Goal: Information Seeking & Learning: Find specific fact

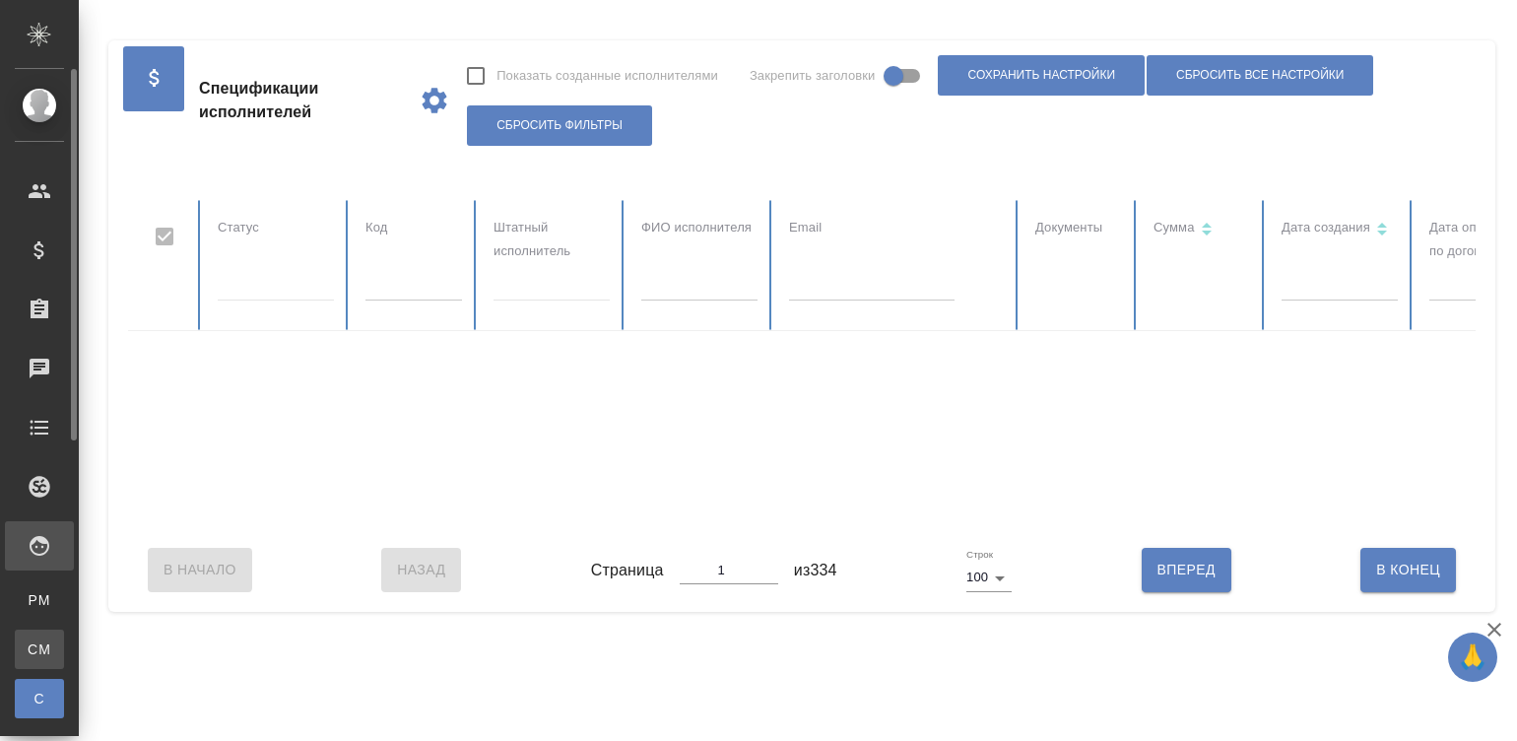
checkbox input "false"
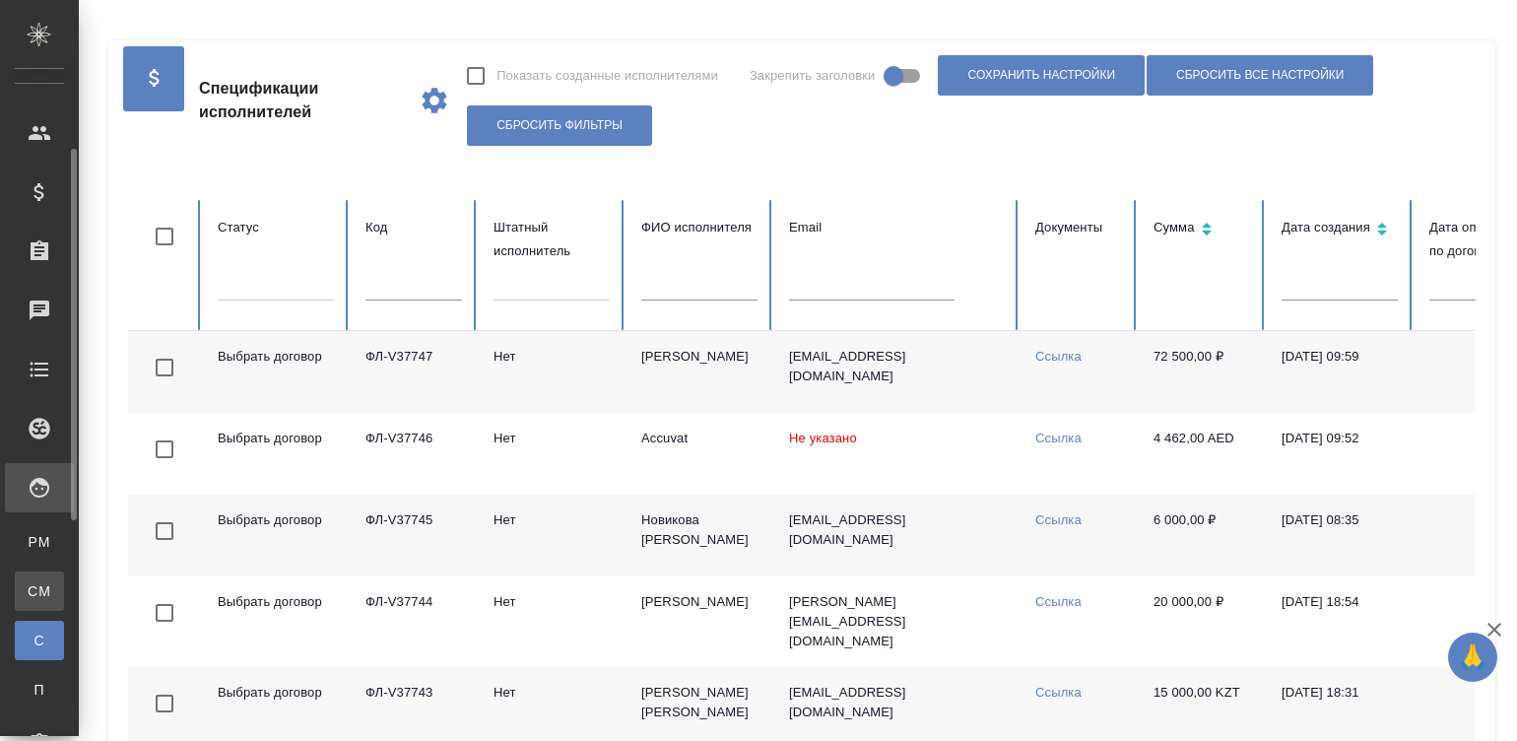
scroll to position [89, 0]
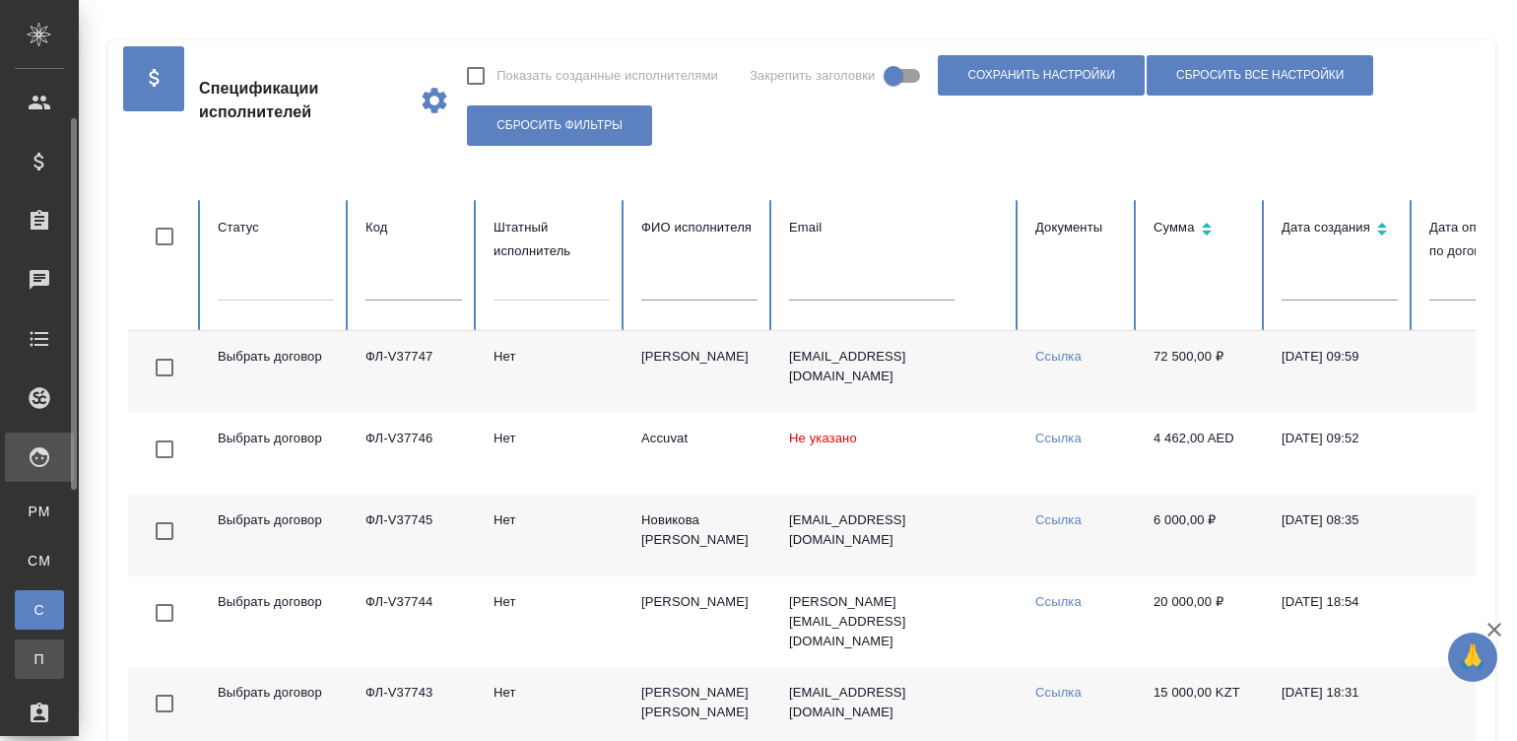
click at [31, 655] on span "П" at bounding box center [40, 659] width 30 height 20
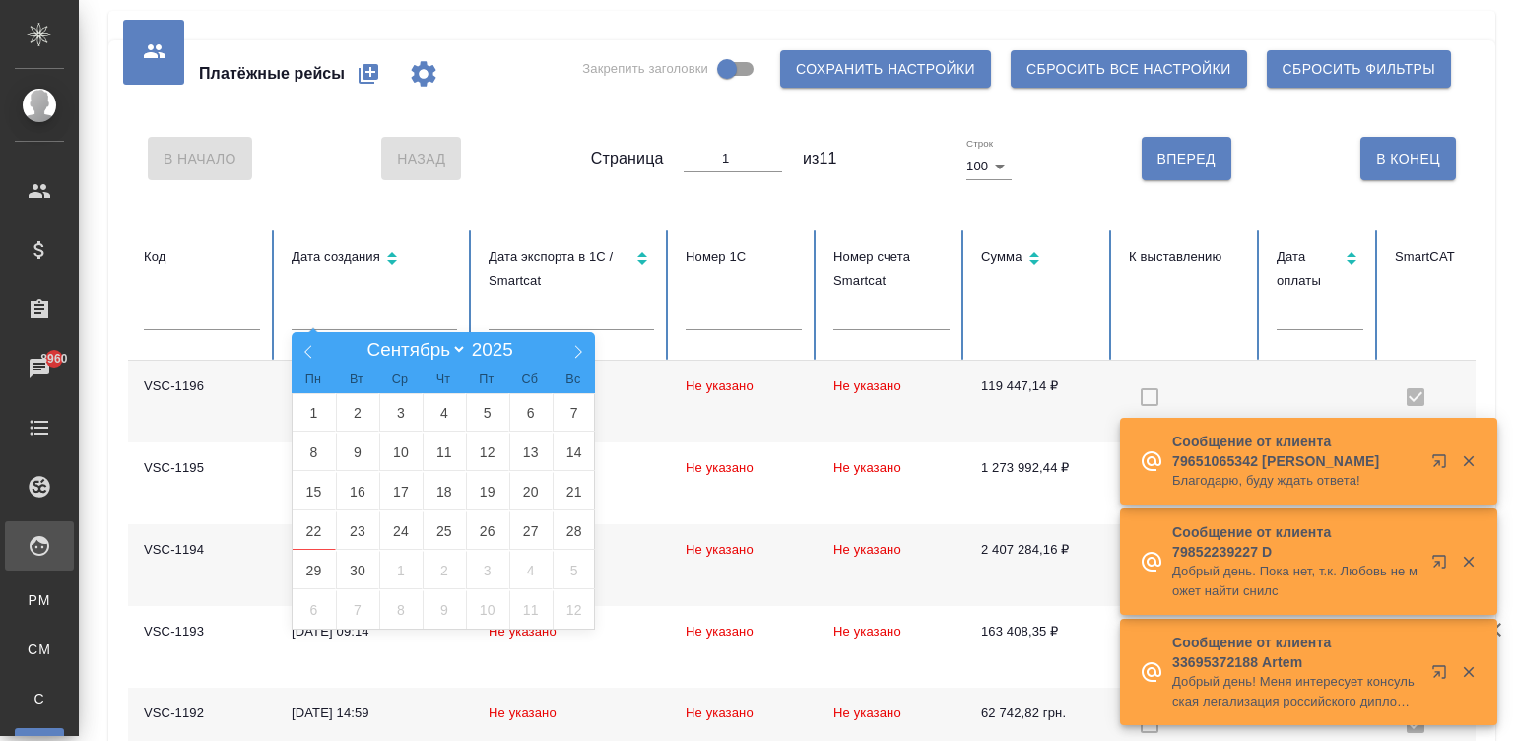
click at [341, 318] on input "text" at bounding box center [374, 316] width 165 height 28
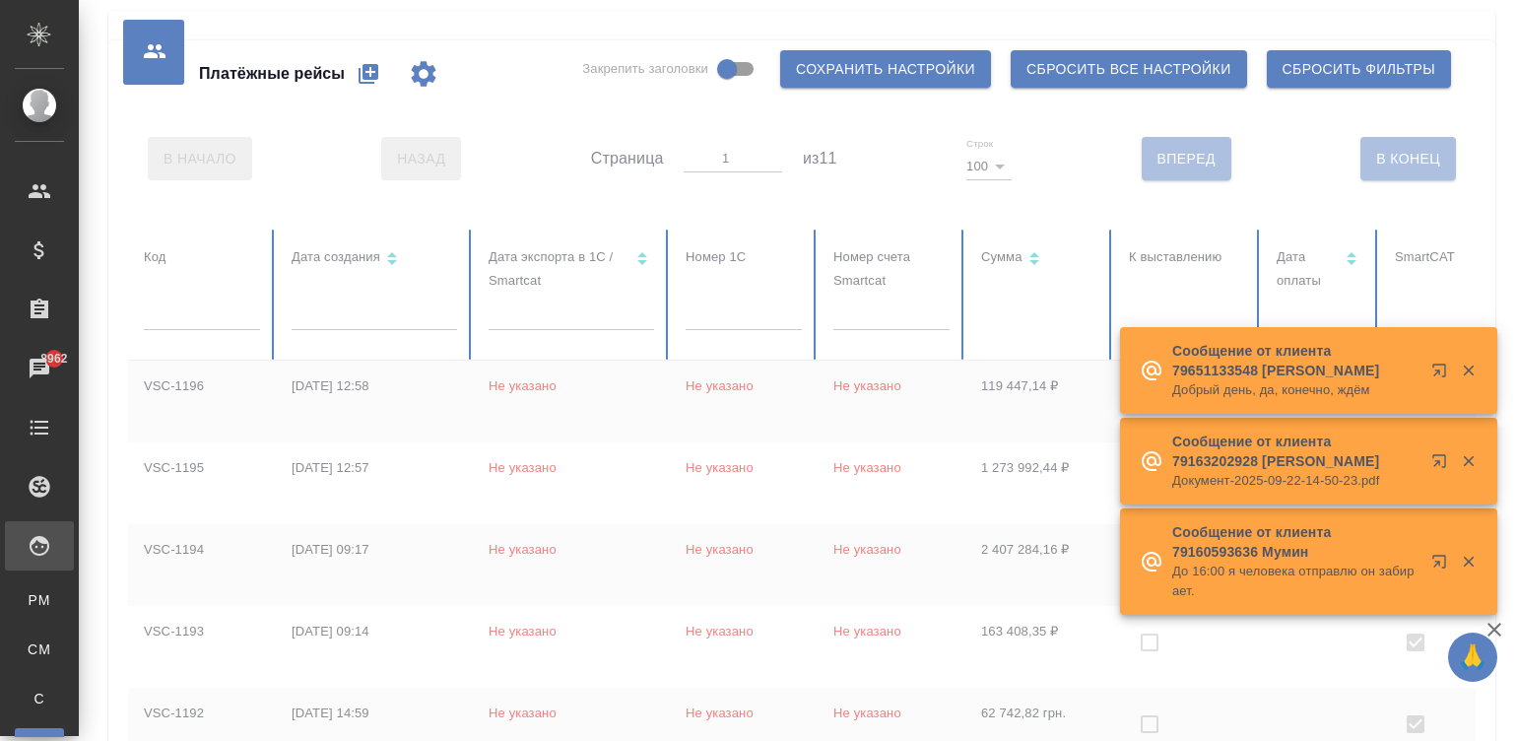
click at [1464, 370] on icon "button" at bounding box center [1469, 371] width 18 height 18
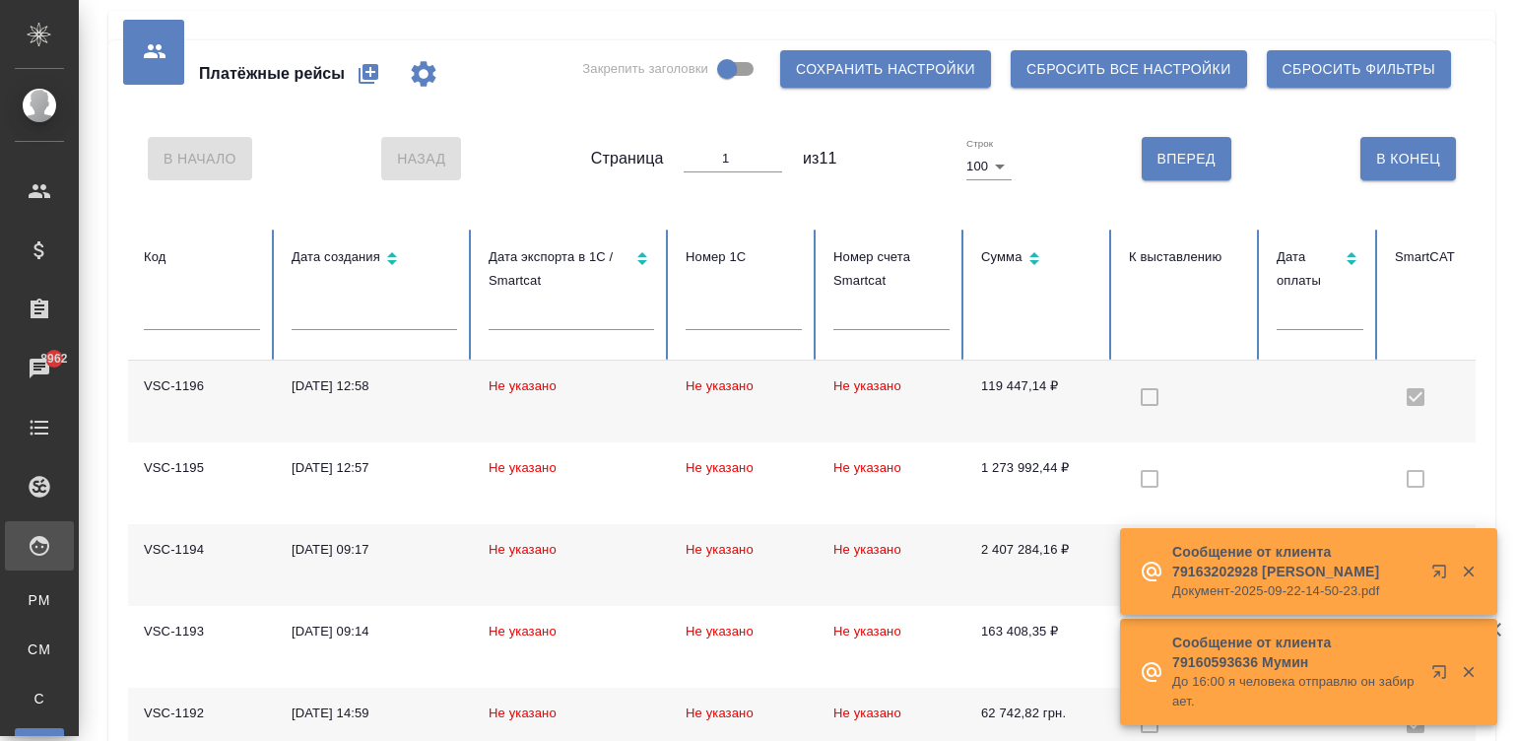
click at [847, 414] on td "Не указано" at bounding box center [892, 402] width 148 height 82
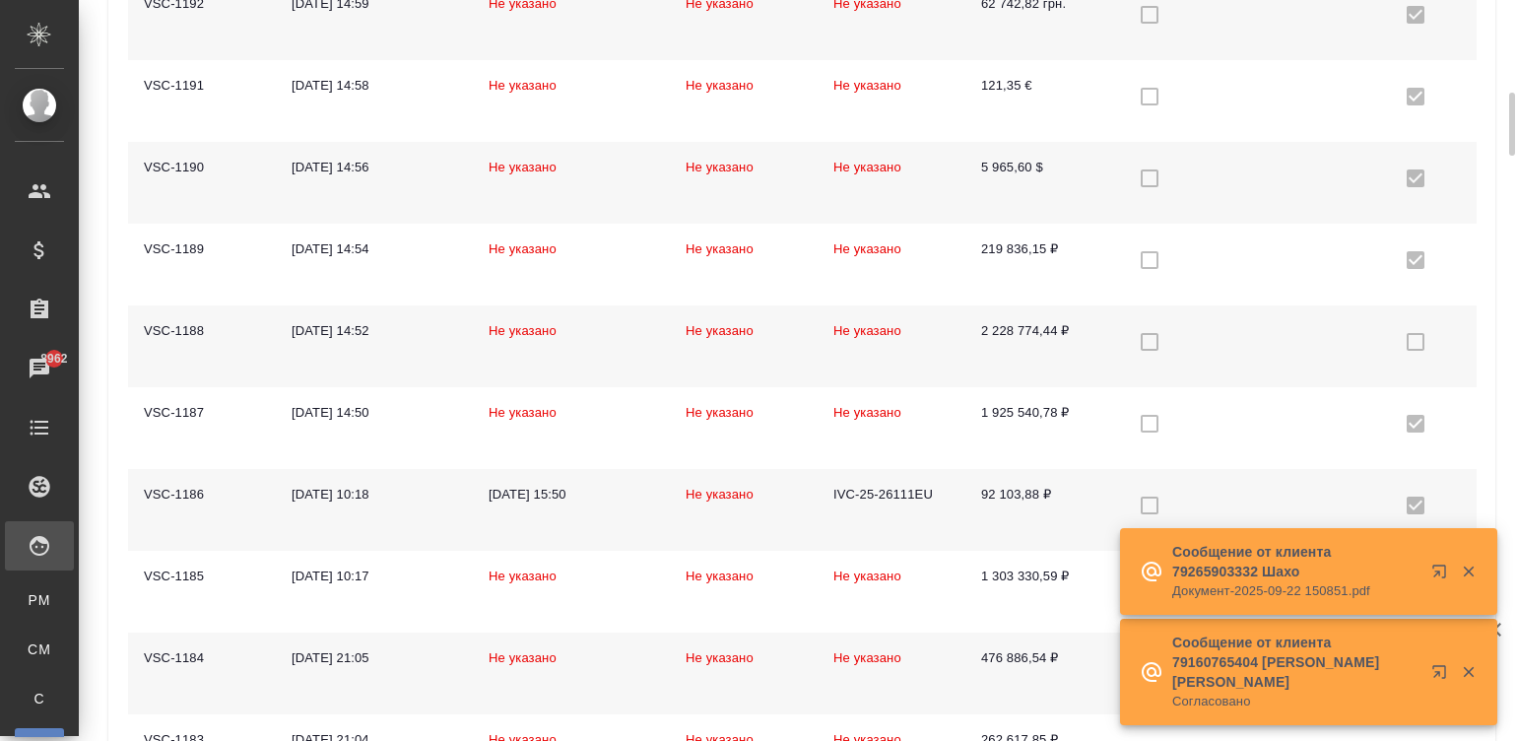
scroll to position [739, 0]
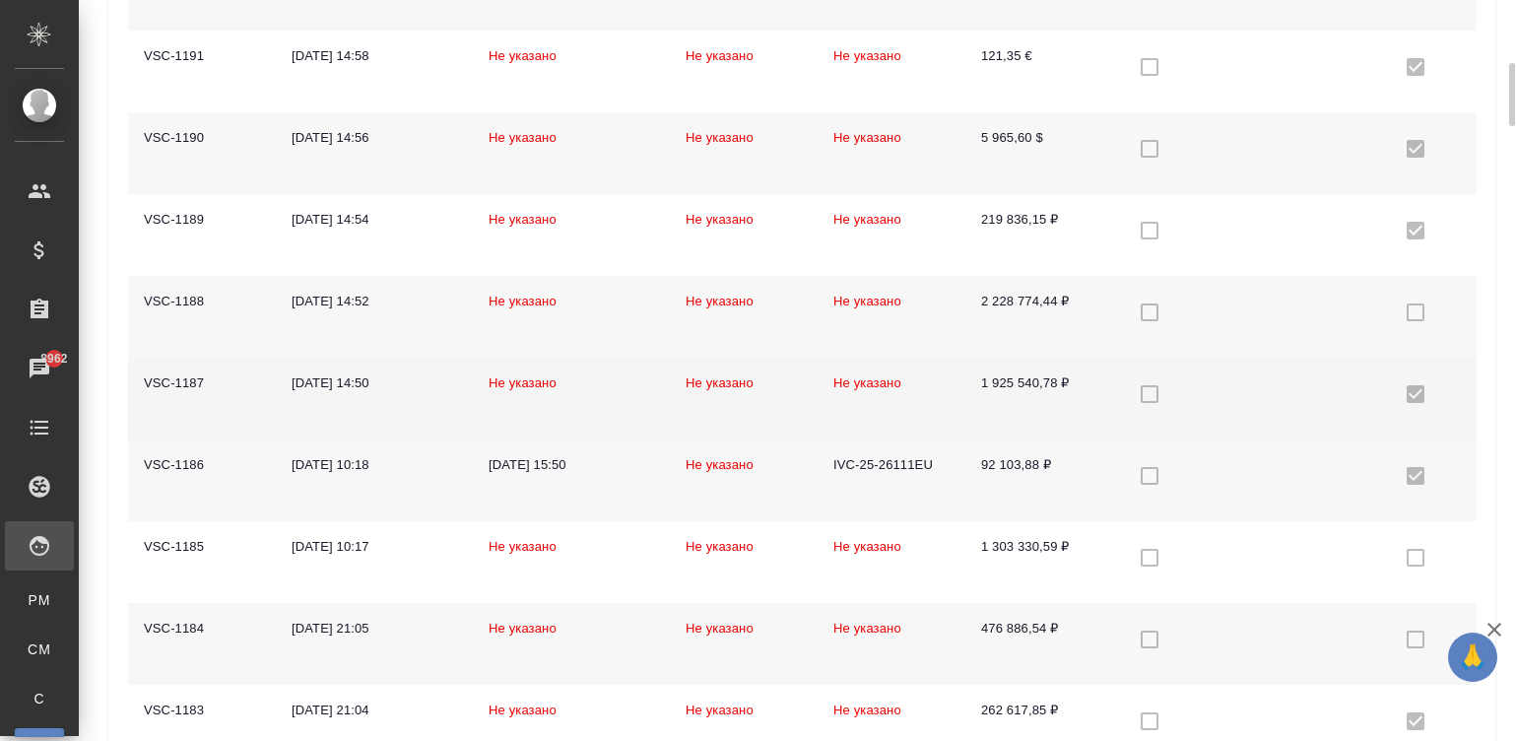
click at [1054, 410] on td "1 925 540,78 ₽" at bounding box center [1039, 399] width 148 height 82
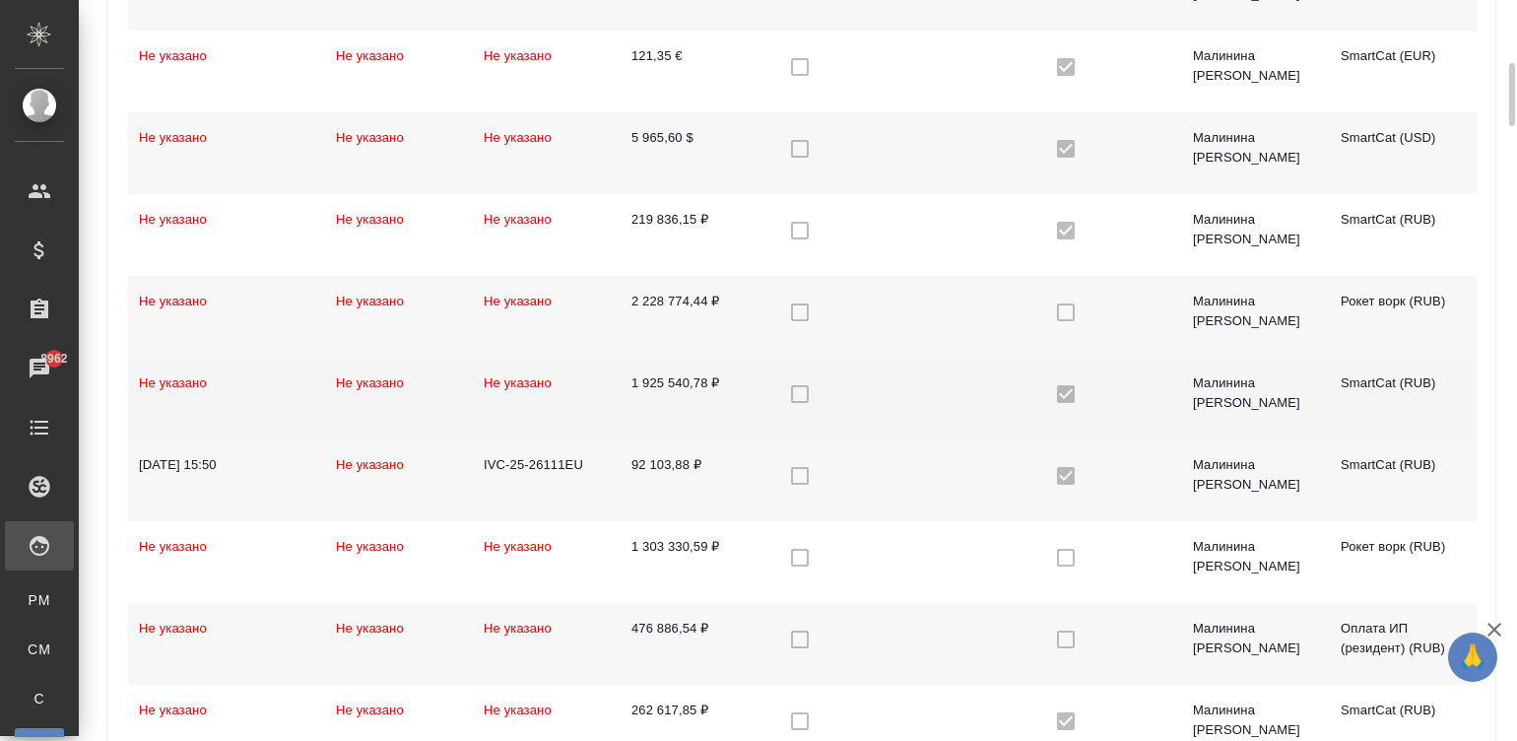
scroll to position [0, 543]
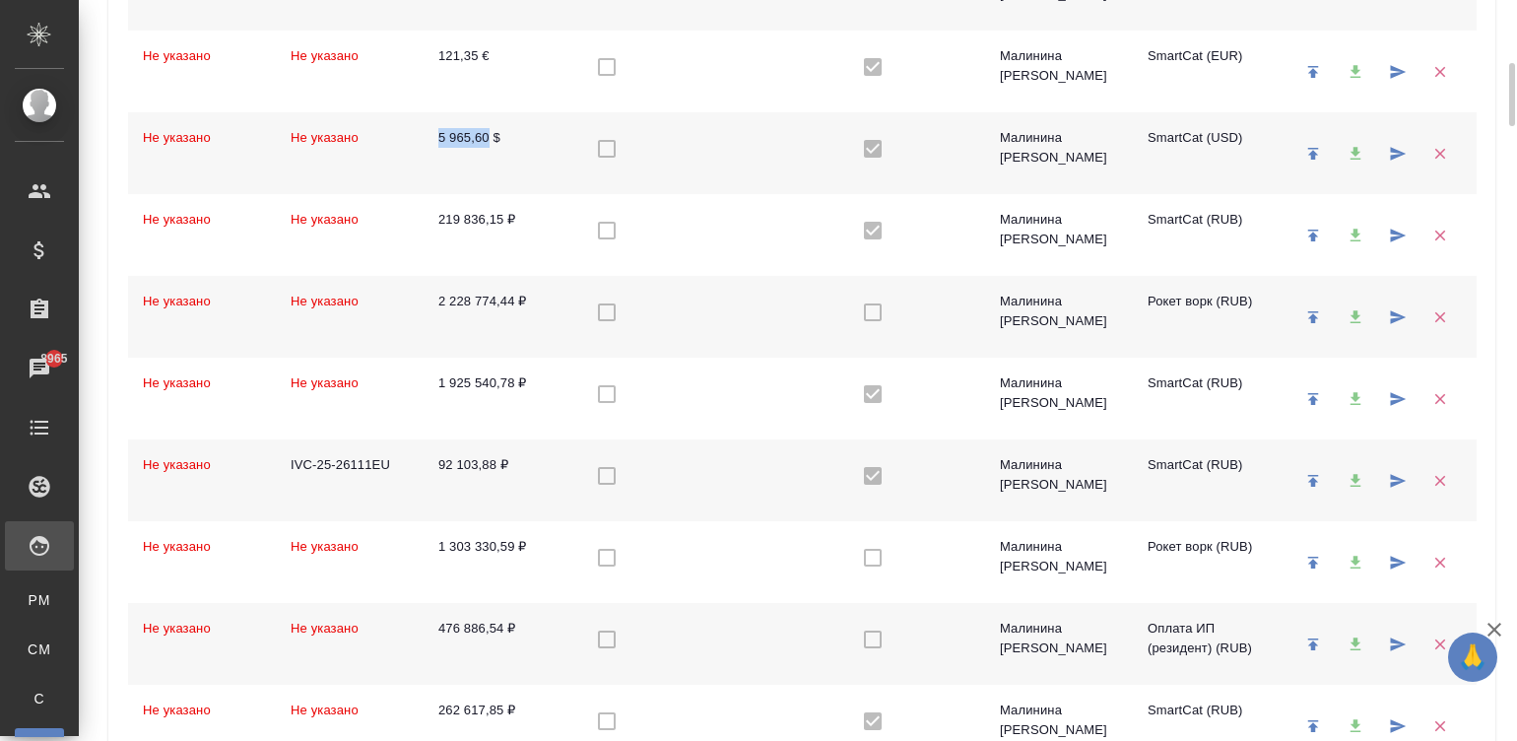
drag, startPoint x: 427, startPoint y: 146, endPoint x: 488, endPoint y: 139, distance: 61.5
click at [488, 139] on td "5 965,60 $" at bounding box center [497, 153] width 148 height 82
copy td "5 965,60"
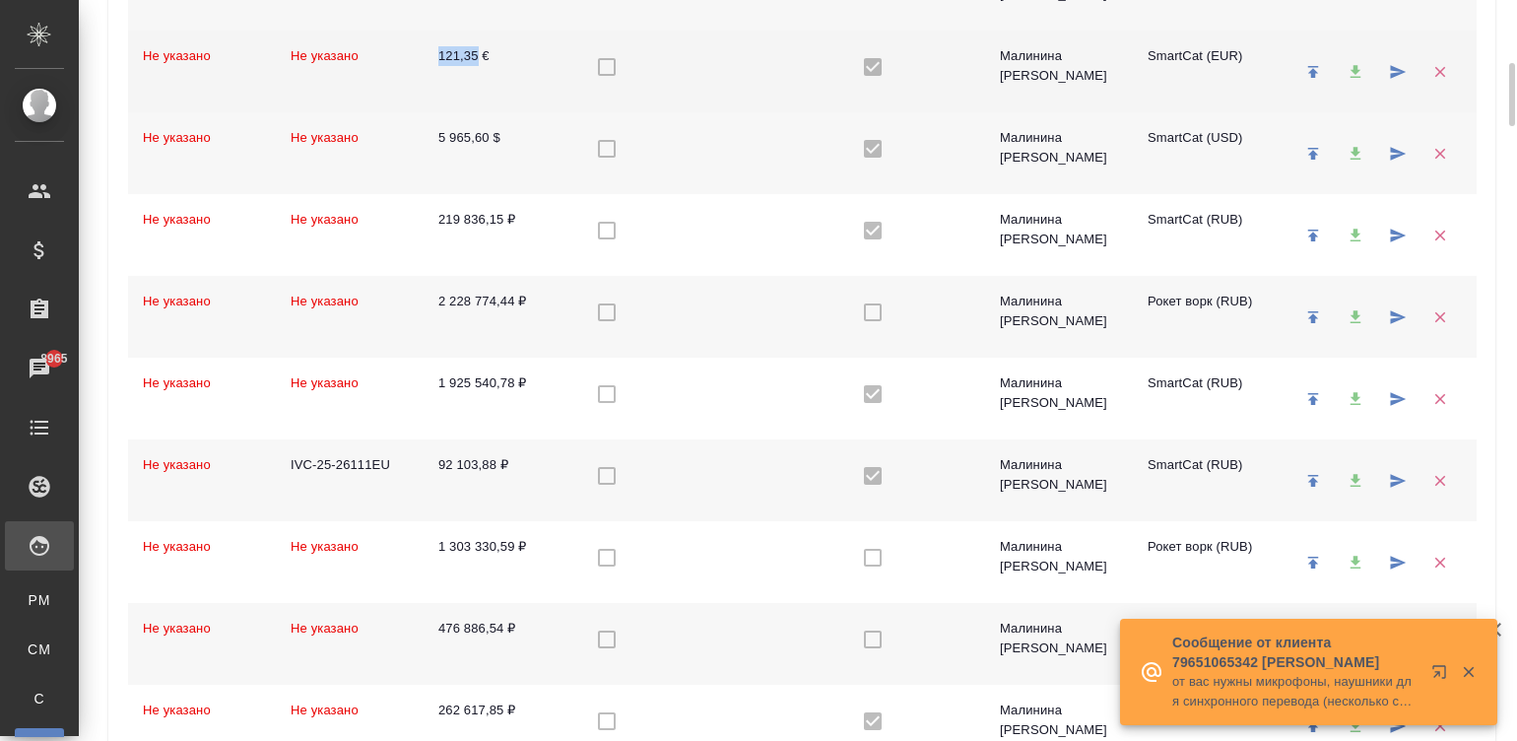
drag, startPoint x: 430, startPoint y: 59, endPoint x: 478, endPoint y: 62, distance: 47.4
click at [478, 62] on td "121,35 €" at bounding box center [497, 72] width 148 height 82
copy td "121,35"
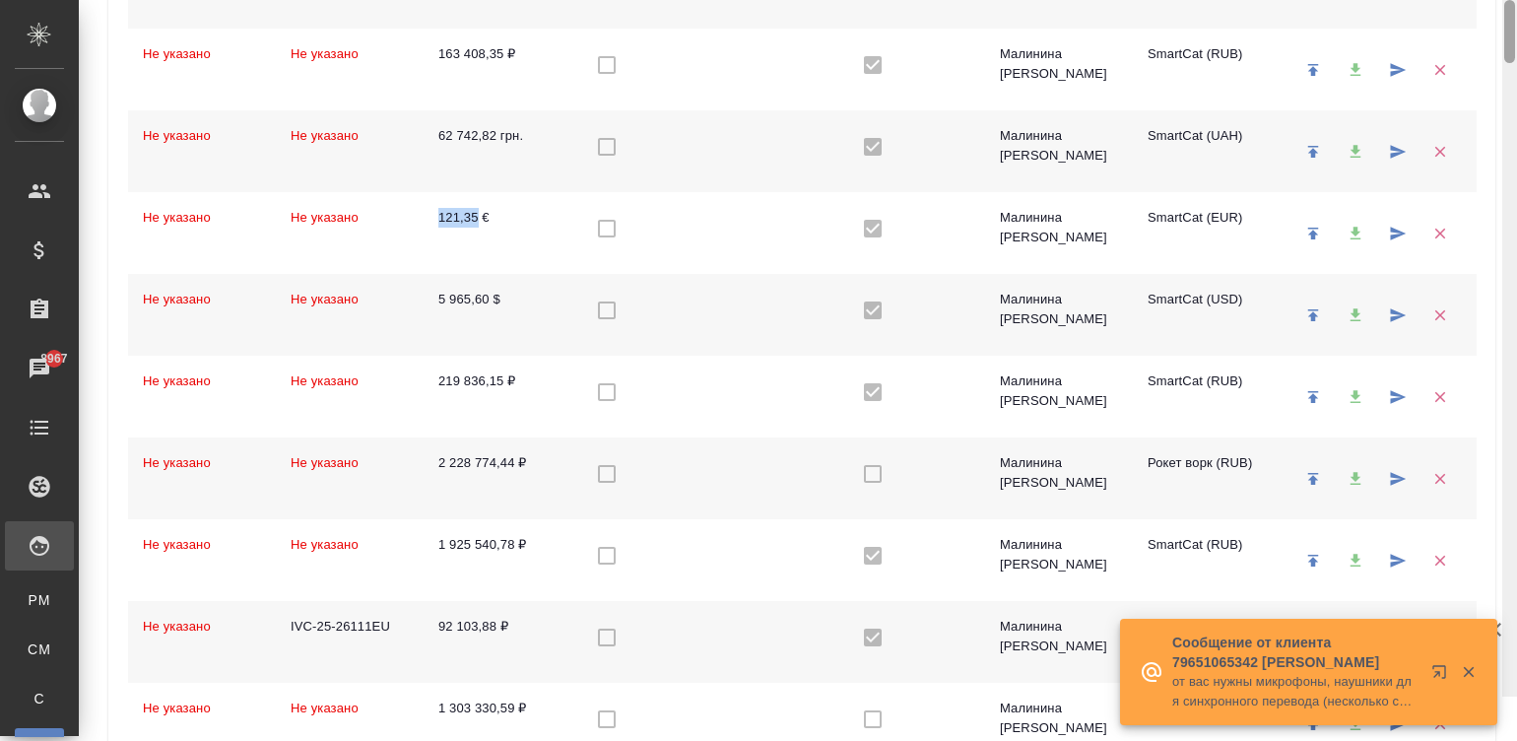
scroll to position [532, 0]
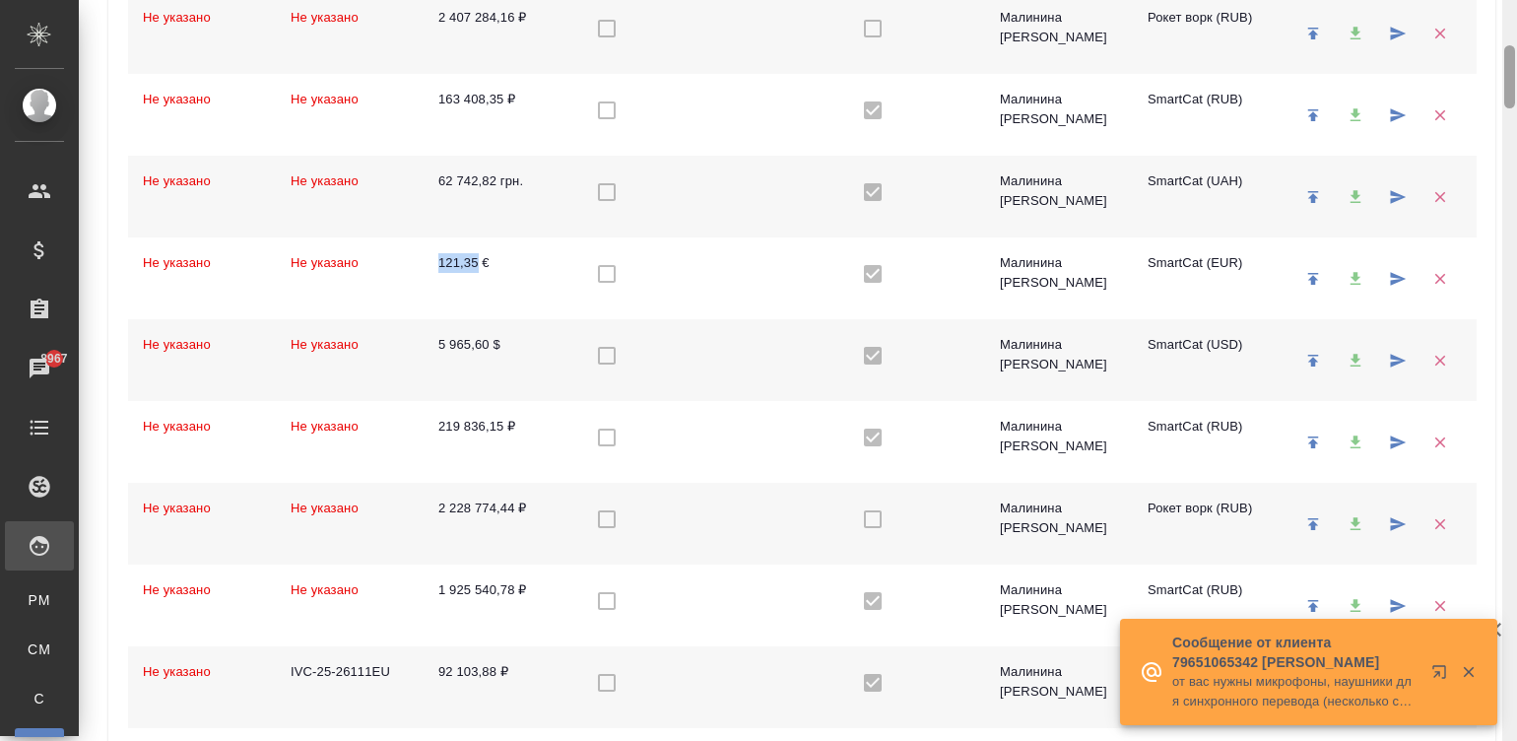
drag, startPoint x: 1509, startPoint y: 102, endPoint x: 1509, endPoint y: 85, distance: 17.7
click at [1509, 85] on div at bounding box center [1509, 76] width 11 height 63
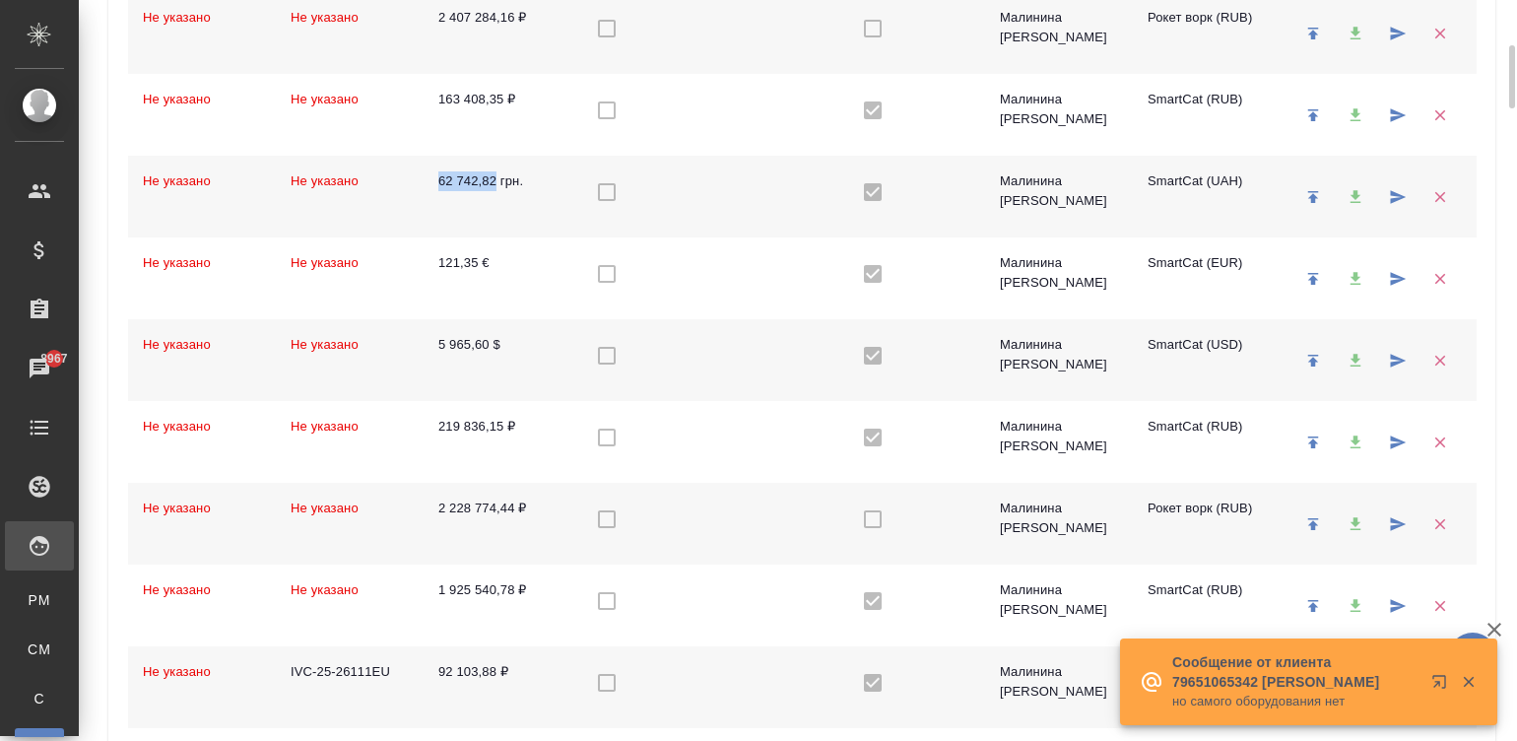
drag, startPoint x: 428, startPoint y: 167, endPoint x: 497, endPoint y: 185, distance: 72.2
click at [497, 185] on td "62 742,82 грн." at bounding box center [497, 197] width 148 height 82
copy td "62 742,82"
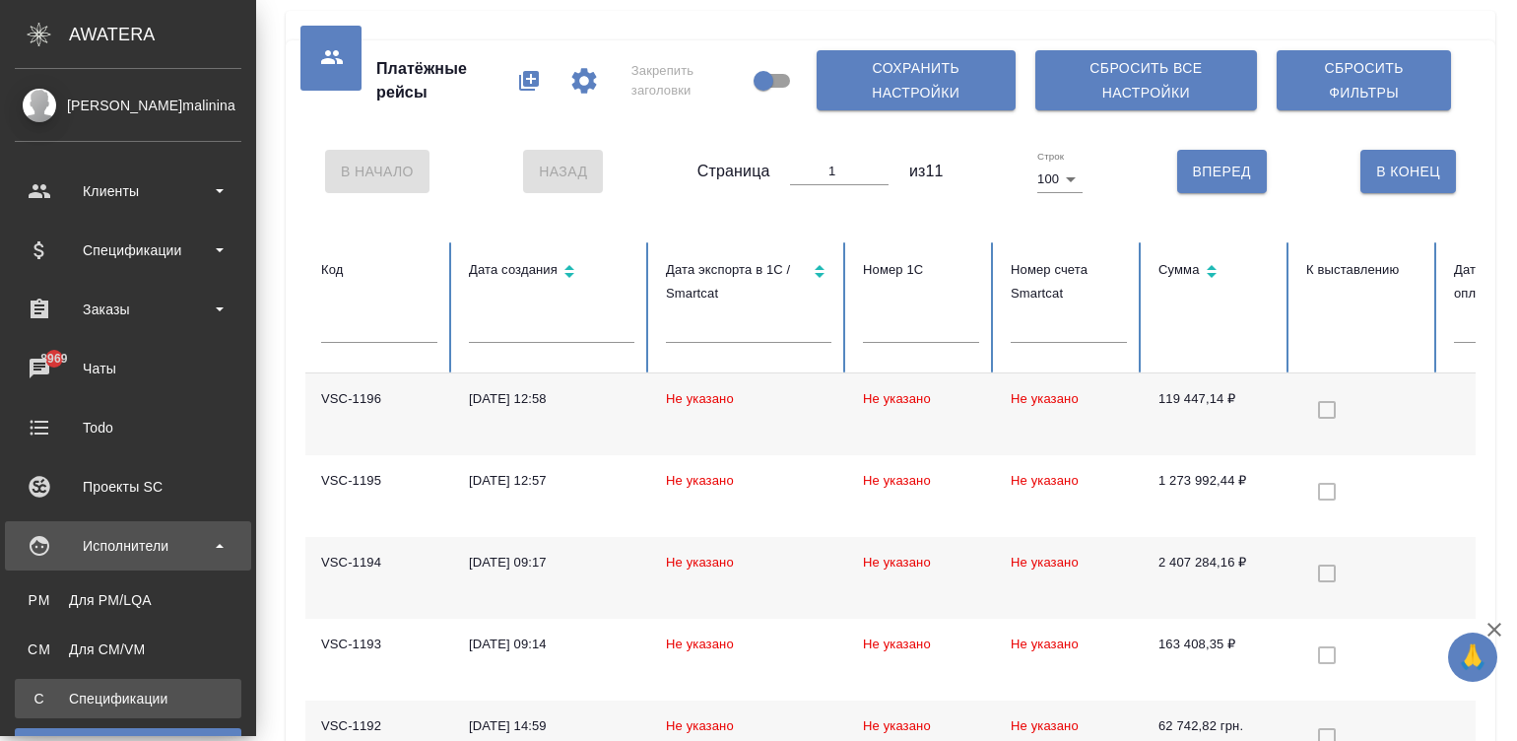
click at [49, 701] on div "Спецификации" at bounding box center [128, 699] width 207 height 20
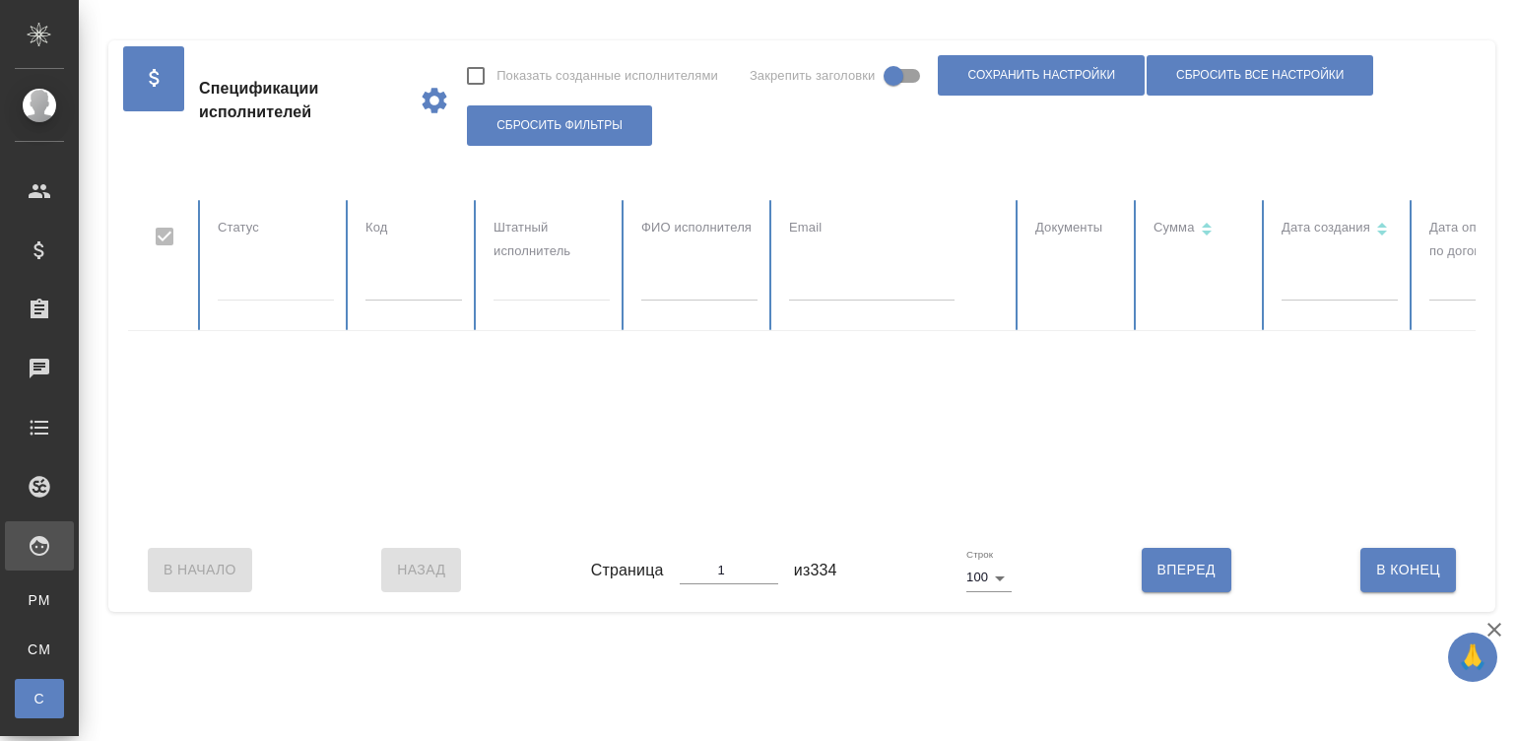
checkbox input "false"
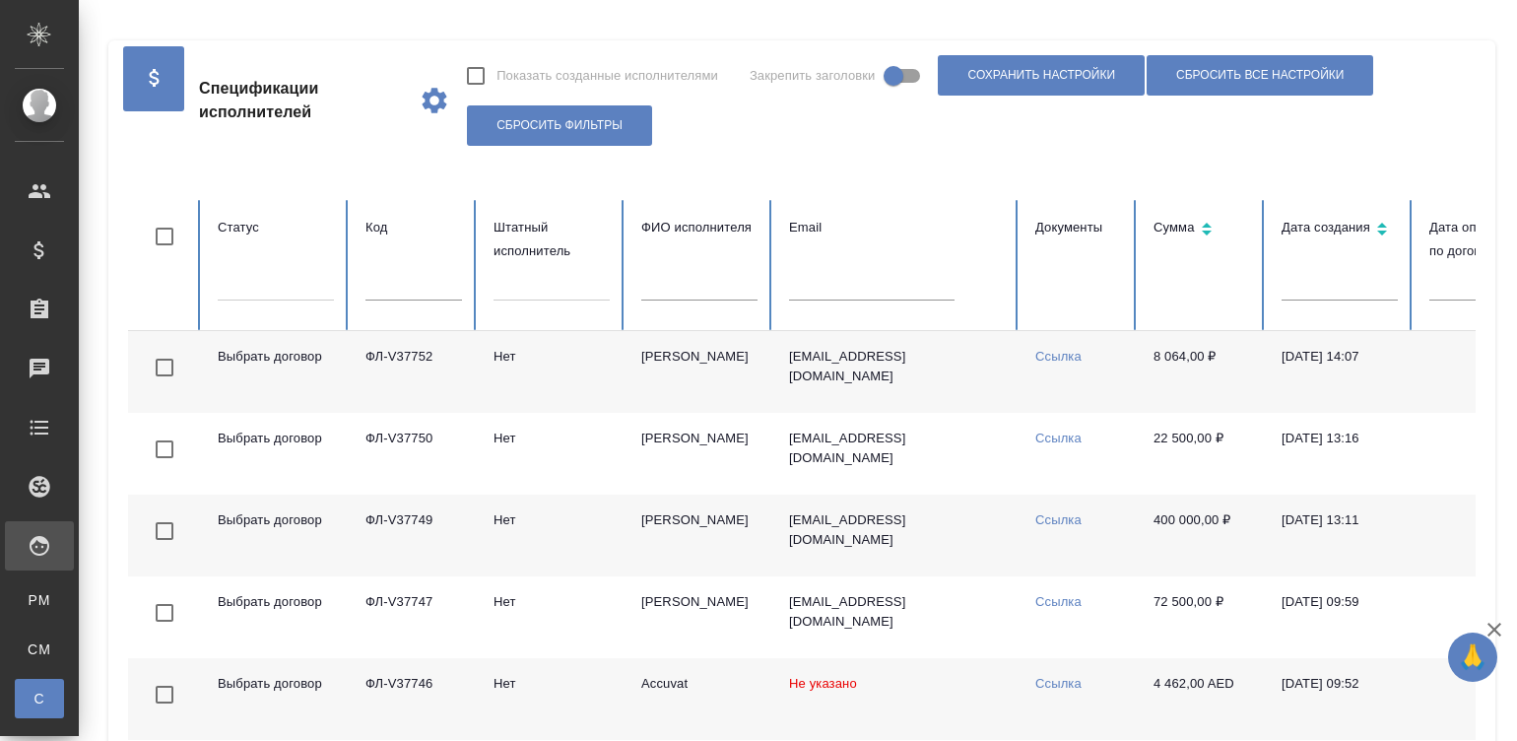
click at [837, 388] on td "[EMAIL_ADDRESS][DOMAIN_NAME]" at bounding box center [896, 372] width 246 height 82
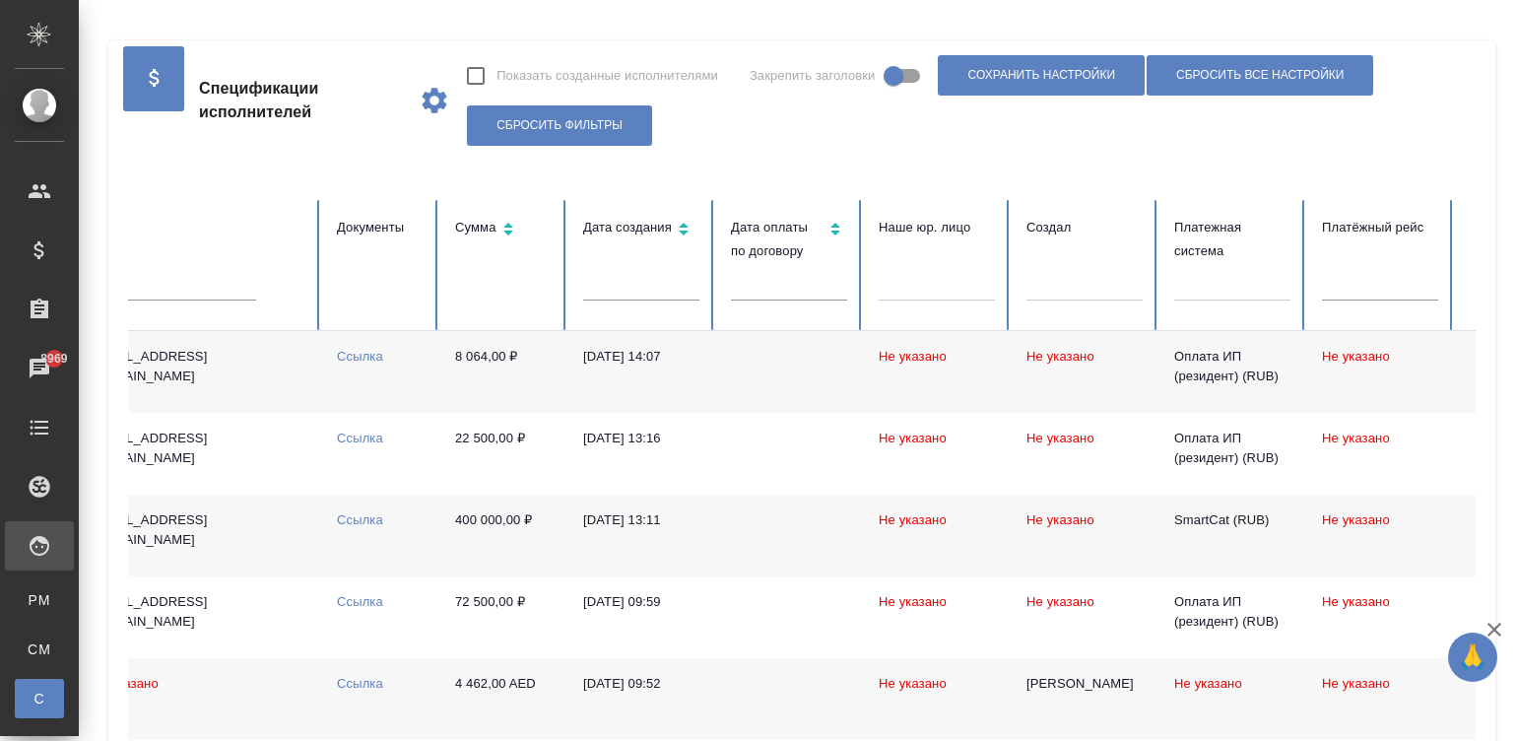
scroll to position [0, 761]
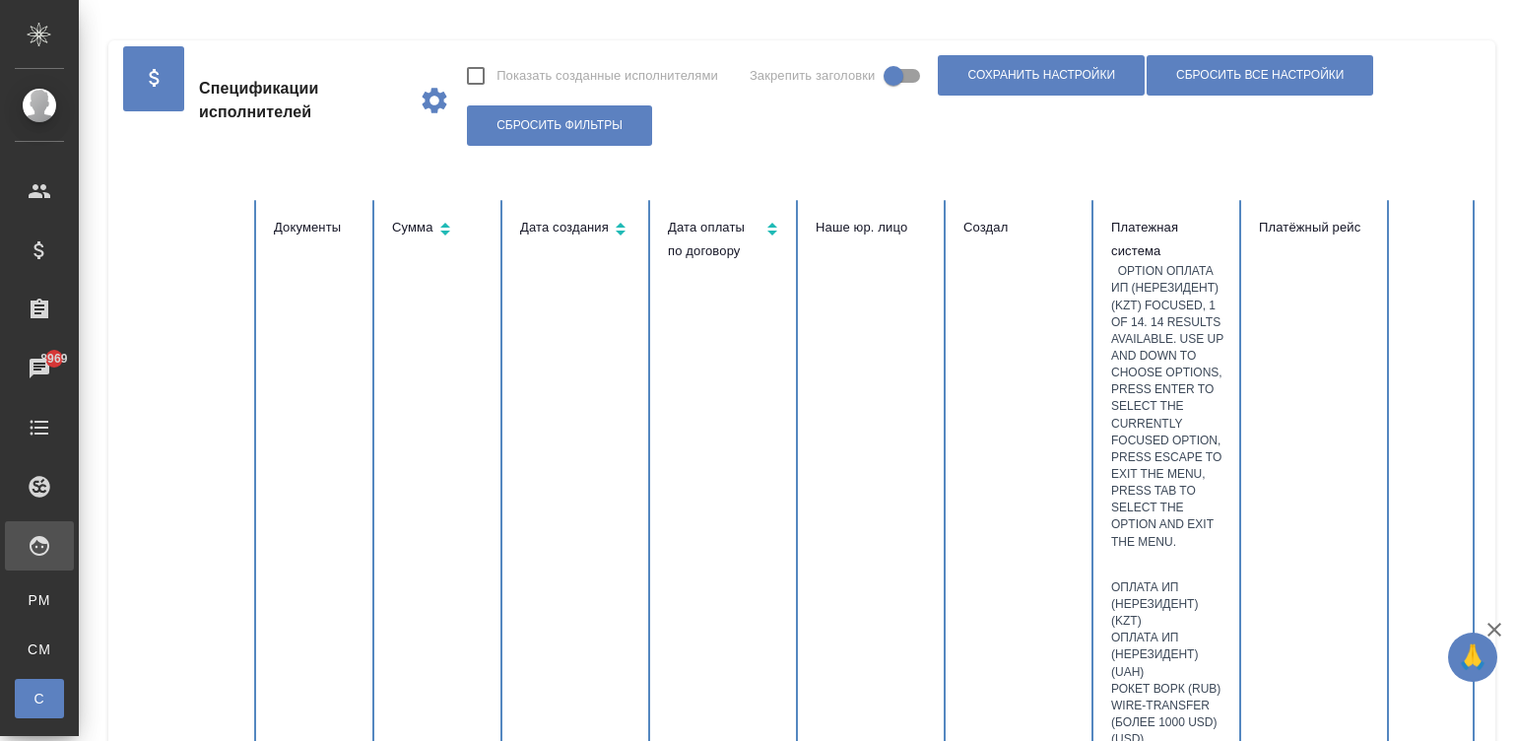
click at [1182, 551] on div at bounding box center [1169, 565] width 116 height 29
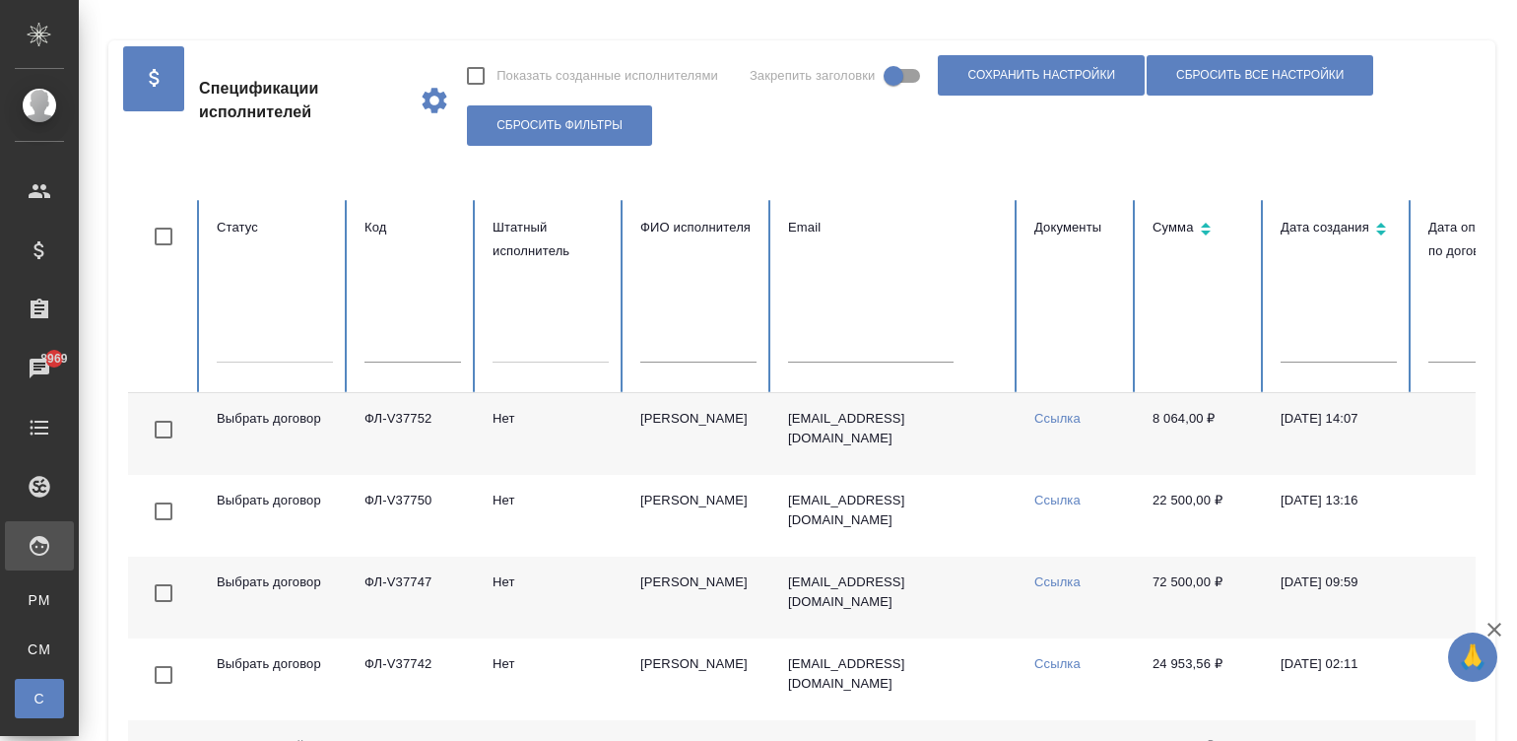
scroll to position [0, 0]
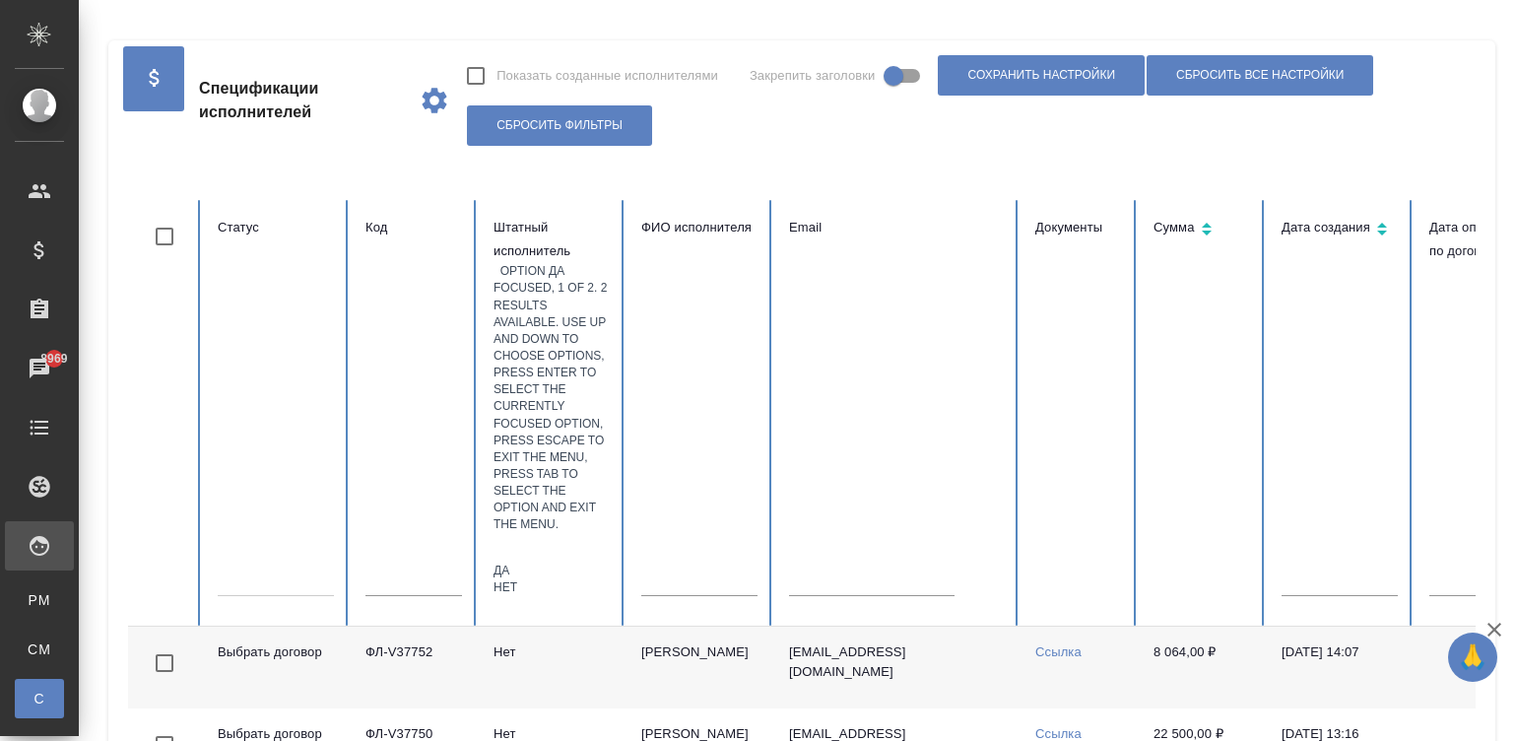
click at [536, 534] on div at bounding box center [552, 548] width 116 height 29
click at [575, 562] on div "Да" at bounding box center [552, 570] width 116 height 17
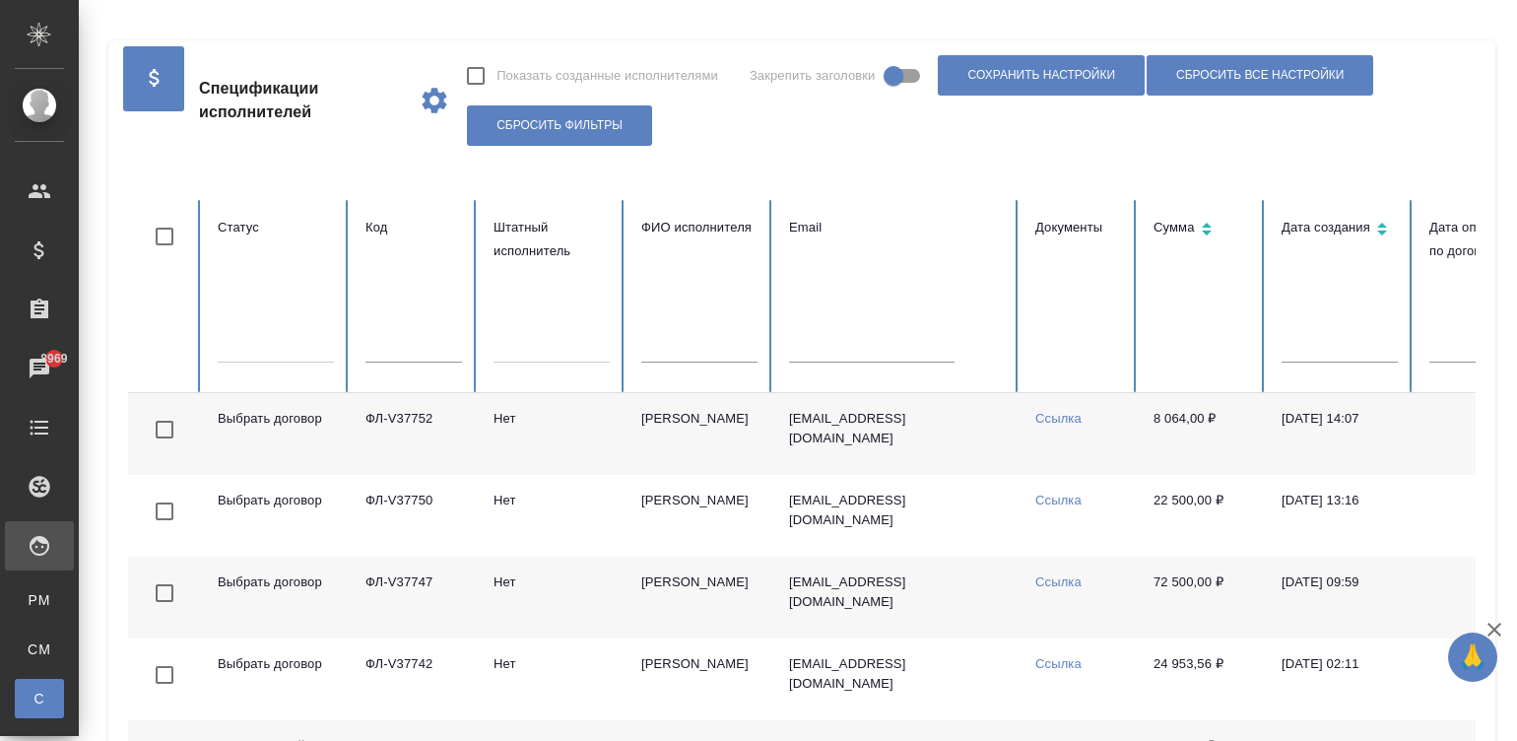
click at [560, 329] on div at bounding box center [552, 343] width 116 height 29
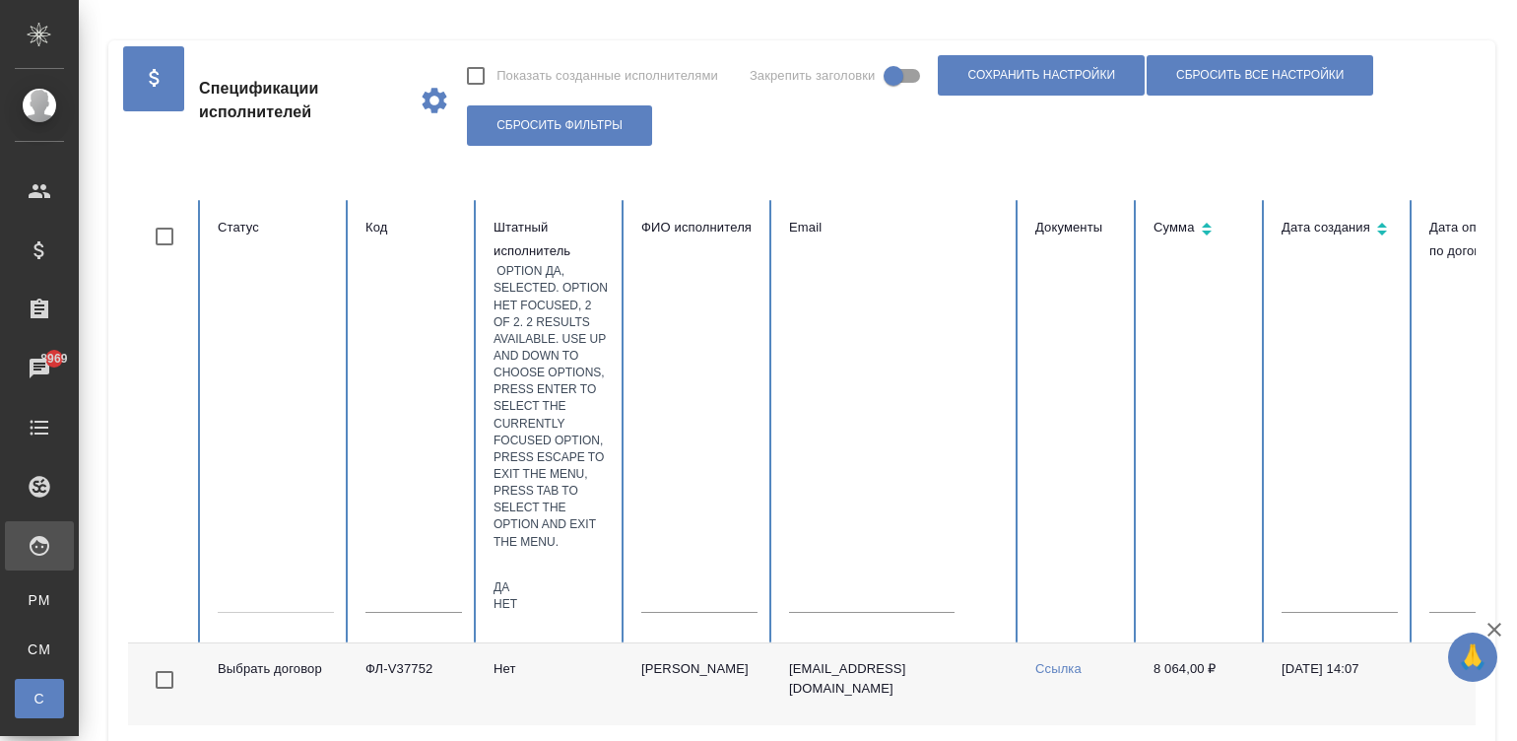
click at [610, 596] on div "Нет" at bounding box center [552, 604] width 116 height 17
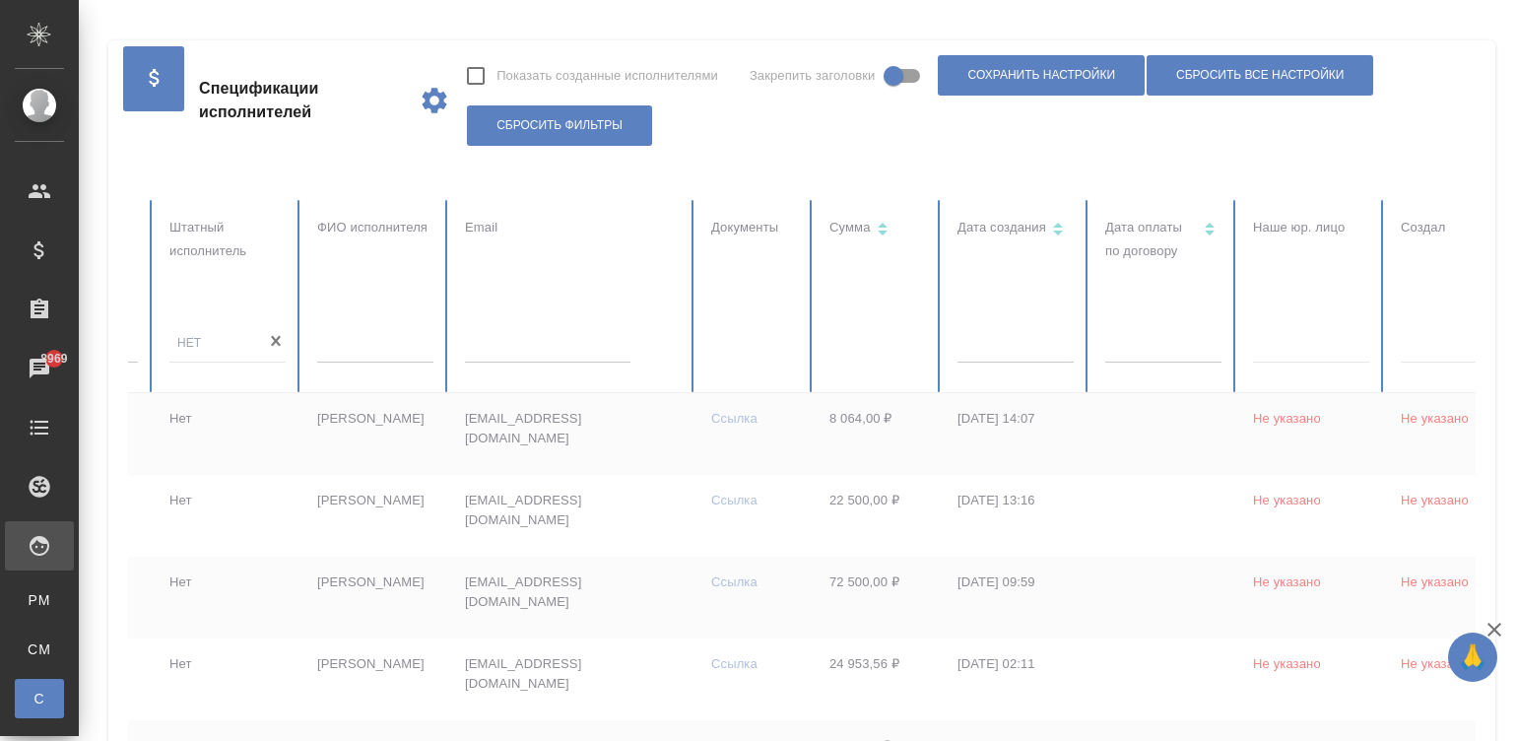
scroll to position [0, 542]
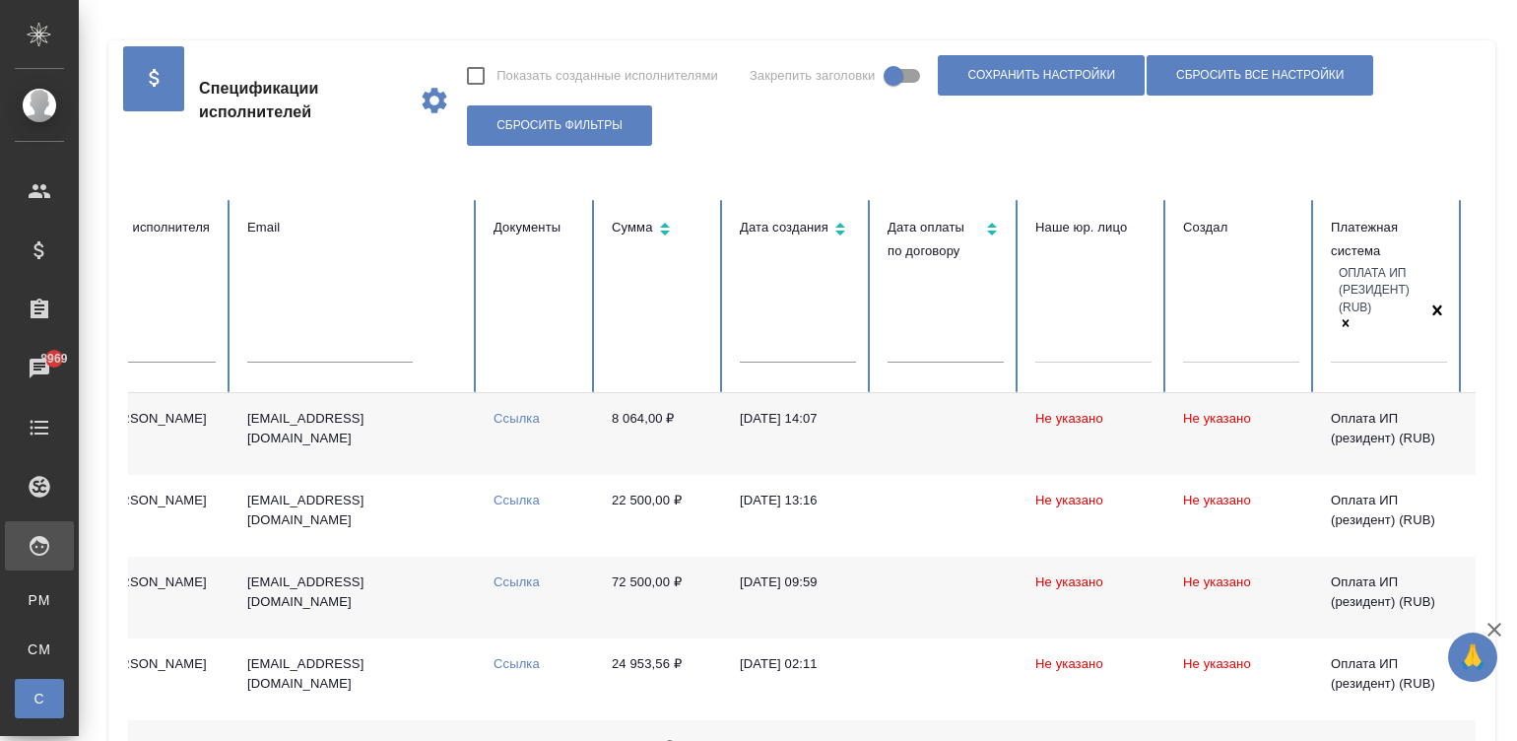
click at [918, 297] on body "🙏 .cls-1 fill:#fff; AWATERA Малинина Мария m.malinina Клиенты Спецификации Зака…" at bounding box center [758, 370] width 1517 height 741
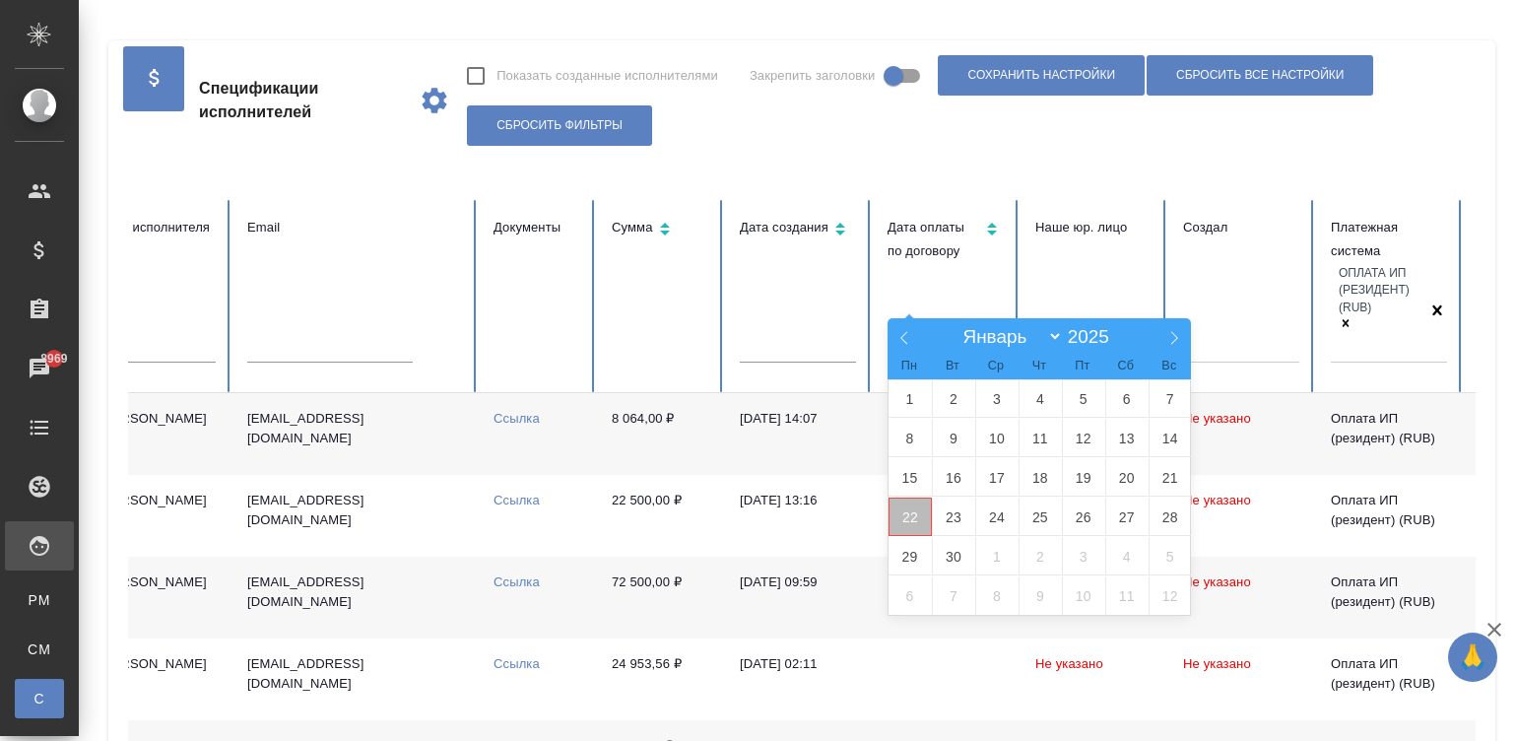
click at [903, 519] on span "22" at bounding box center [910, 516] width 43 height 38
type input "22.09"
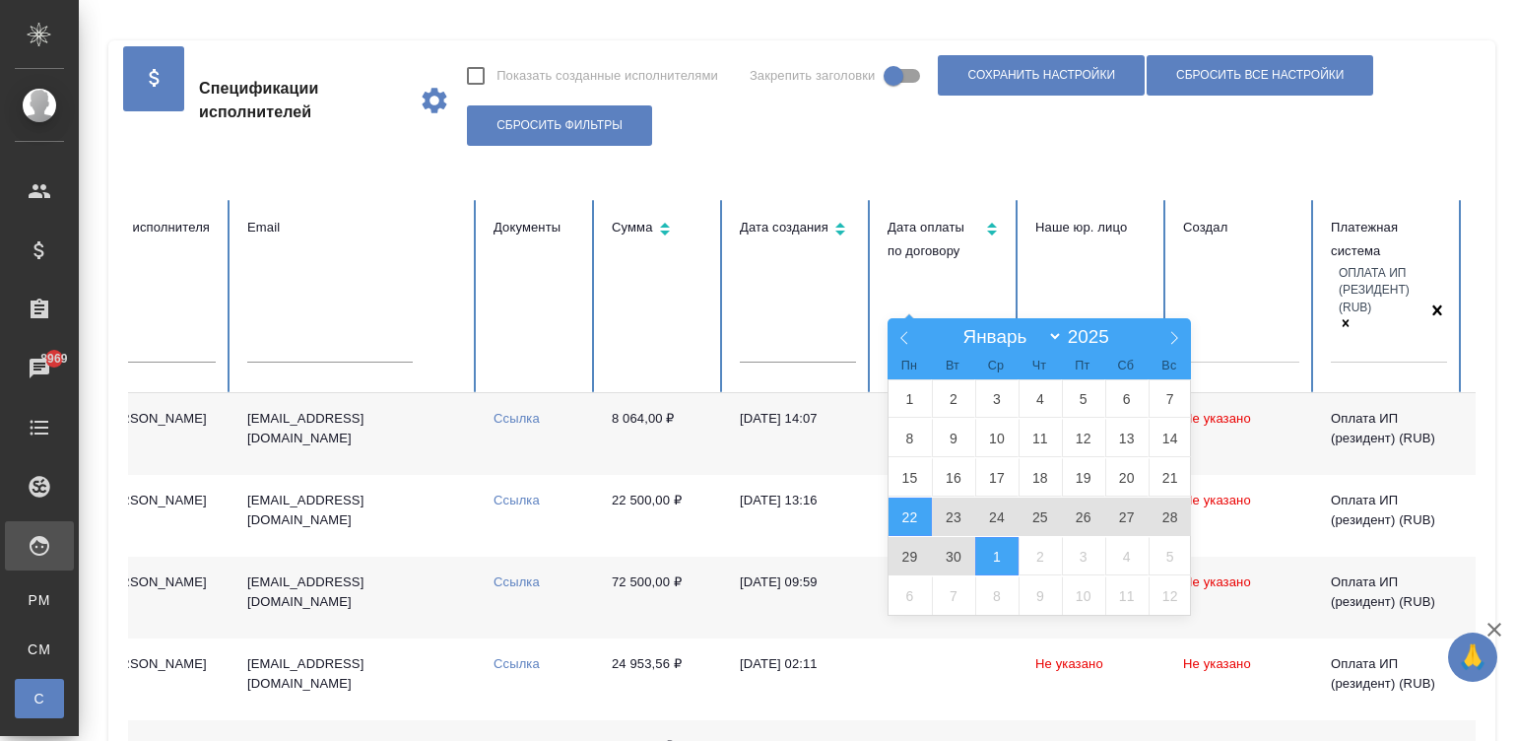
click at [981, 550] on span "1" at bounding box center [996, 556] width 43 height 38
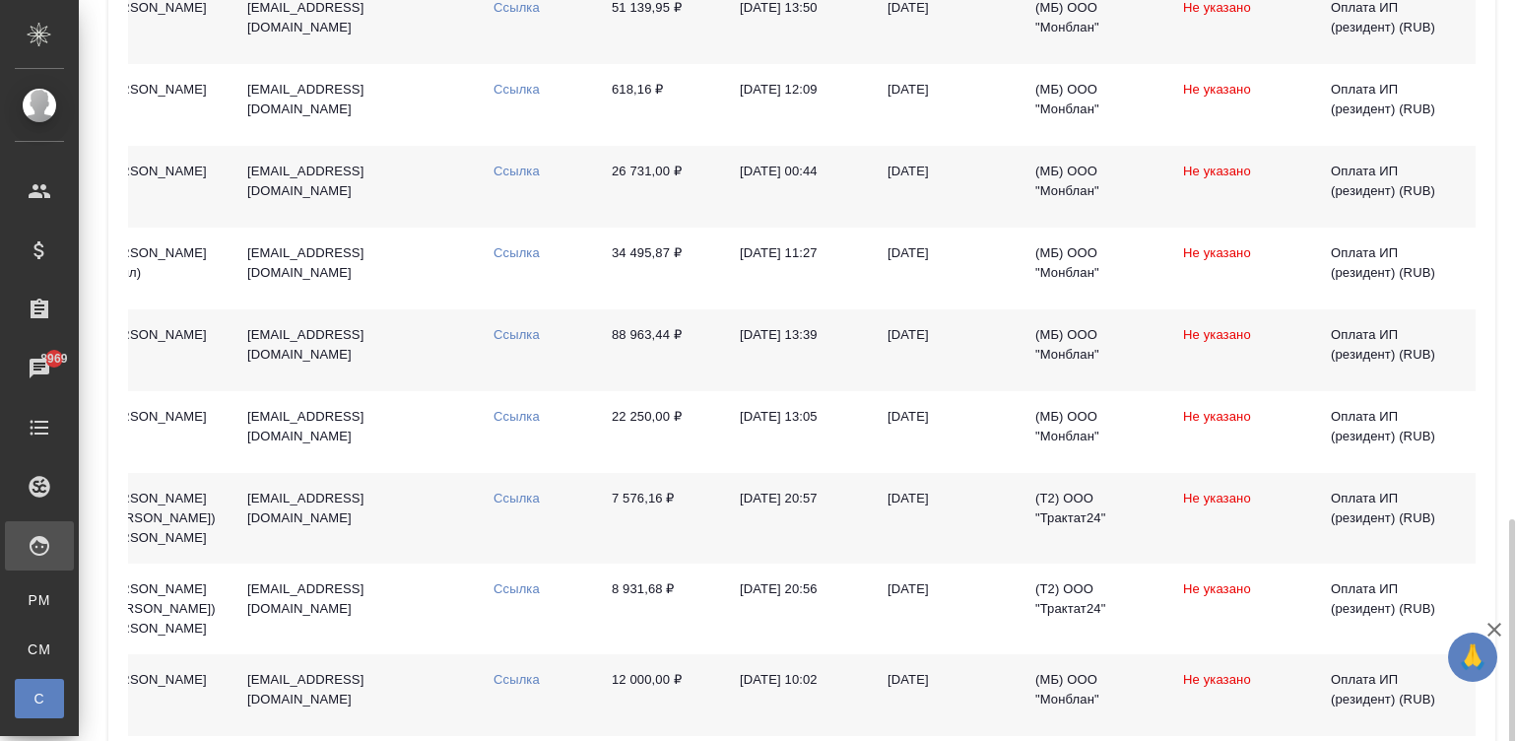
scroll to position [1507, 0]
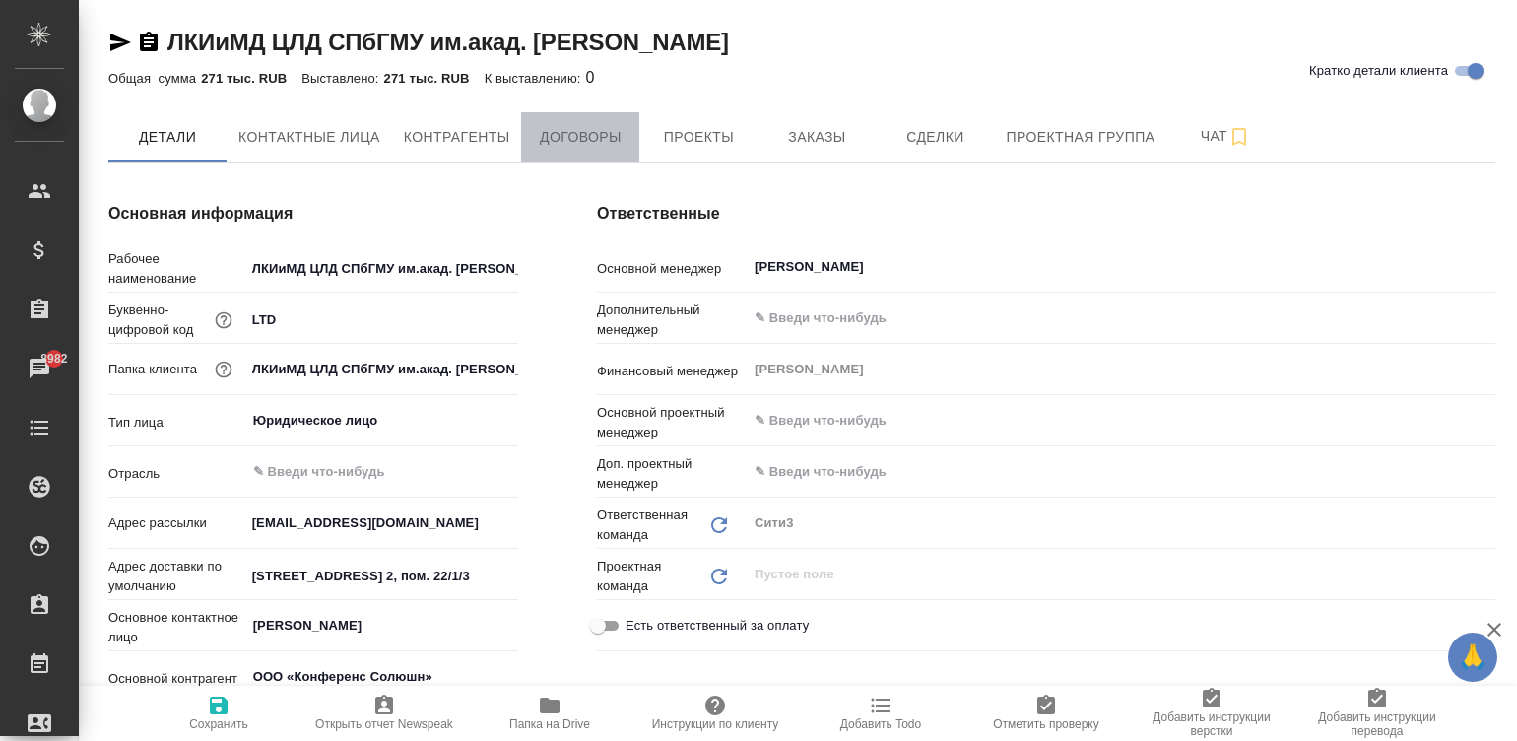
click at [568, 131] on span "Договоры" at bounding box center [580, 137] width 95 height 25
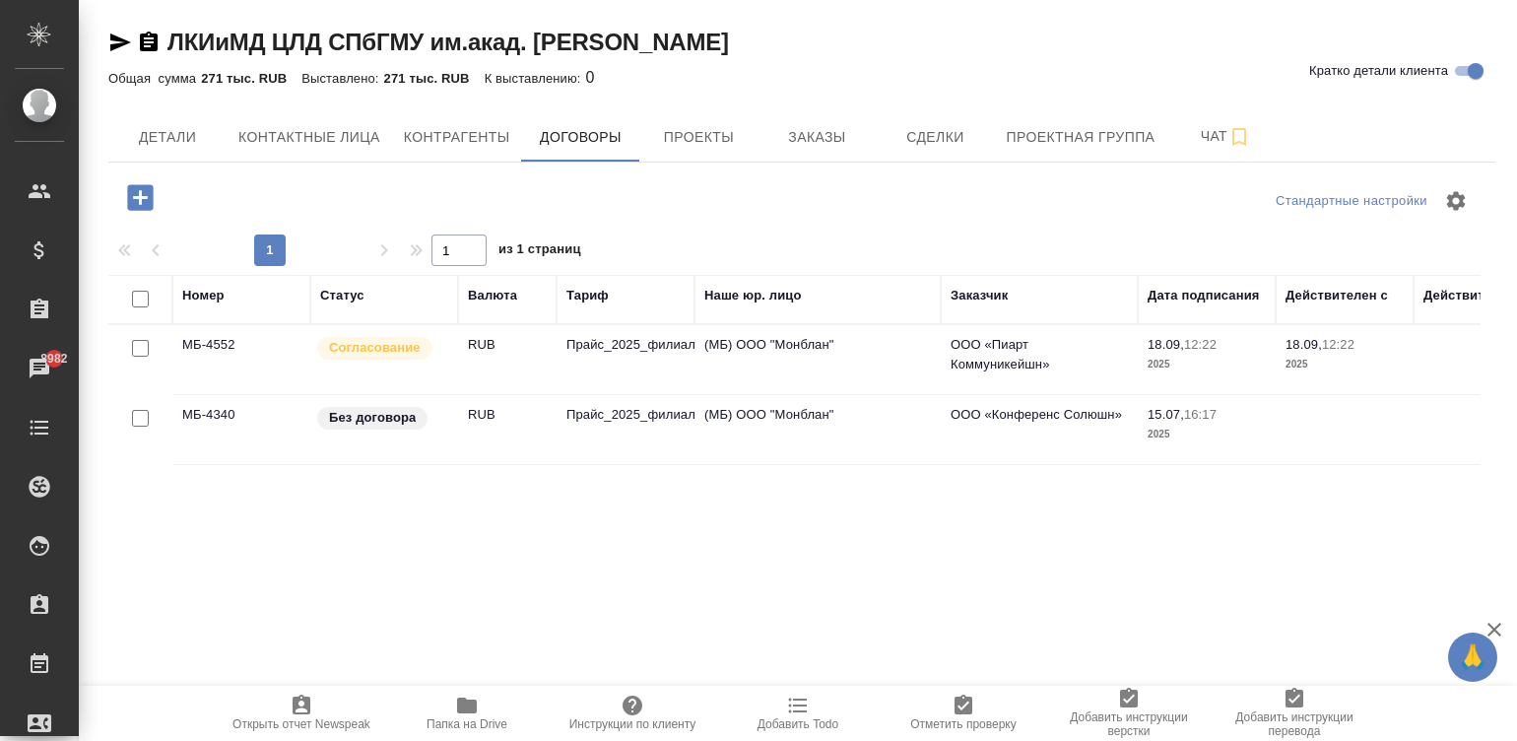
click at [735, 374] on td "(МБ) ООО "Монблан"" at bounding box center [817, 359] width 246 height 69
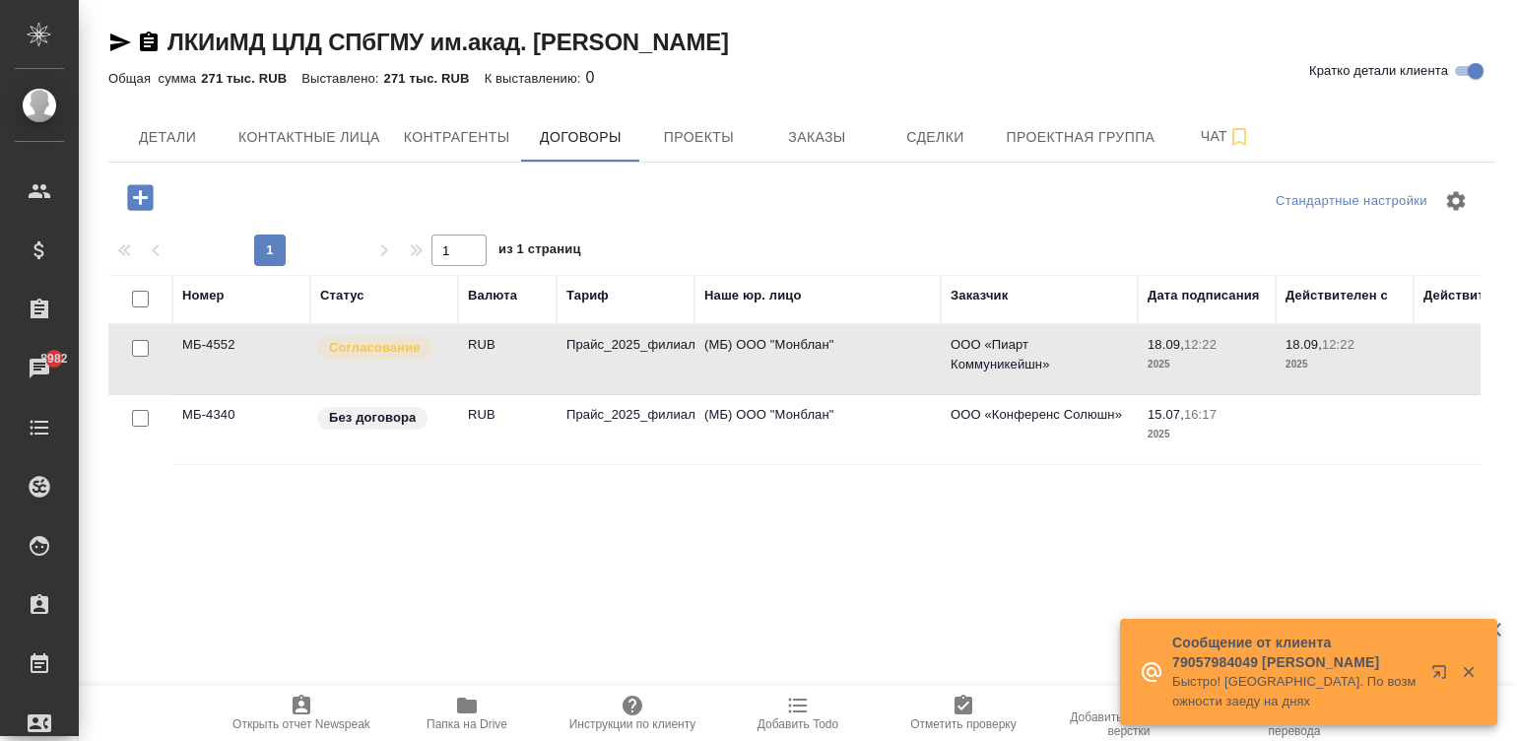
click at [735, 374] on td "(МБ) ООО "Монблан"" at bounding box center [817, 359] width 246 height 69
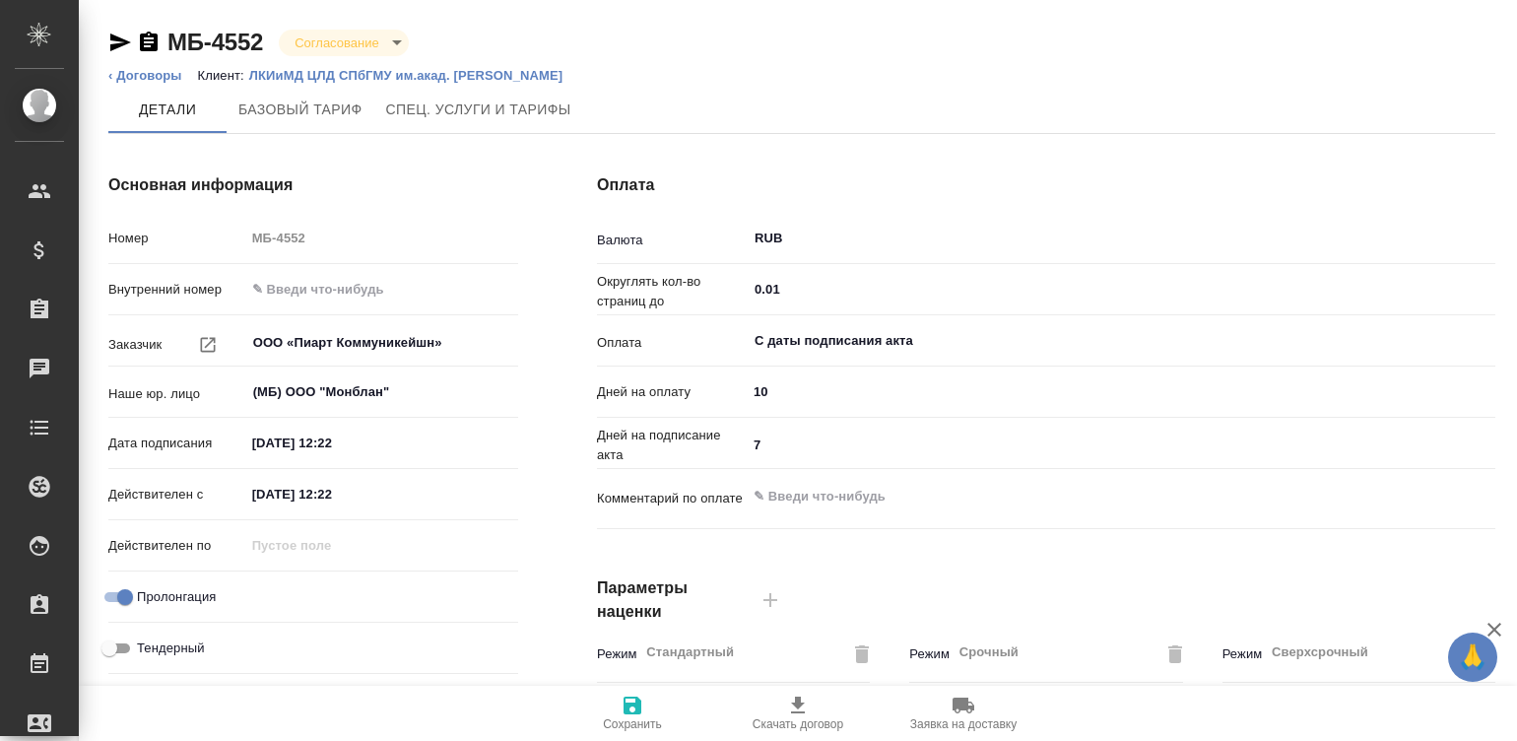
type input "Прайс_2025_филиалы"
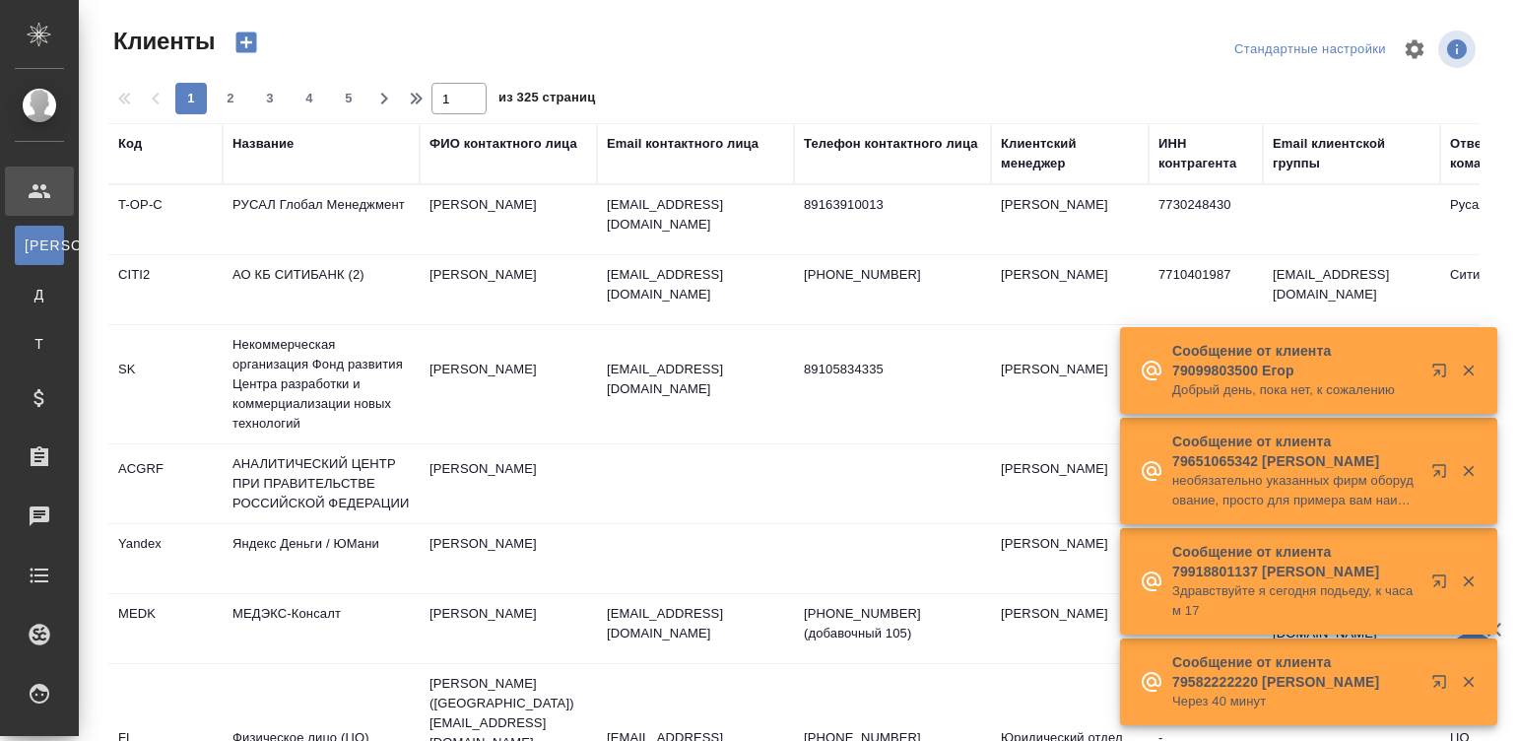
select select "RU"
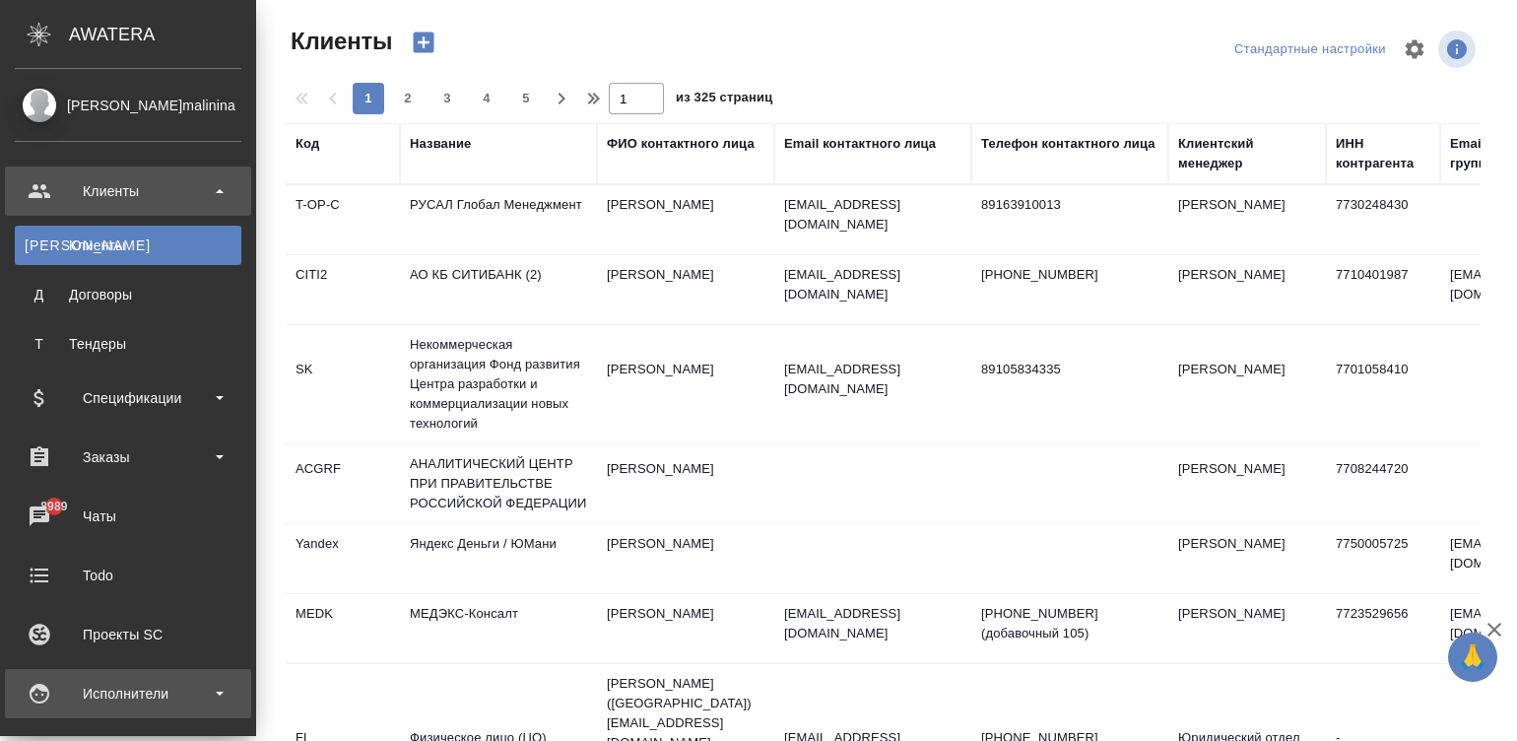
click at [42, 694] on div "Исполнители" at bounding box center [128, 694] width 227 height 30
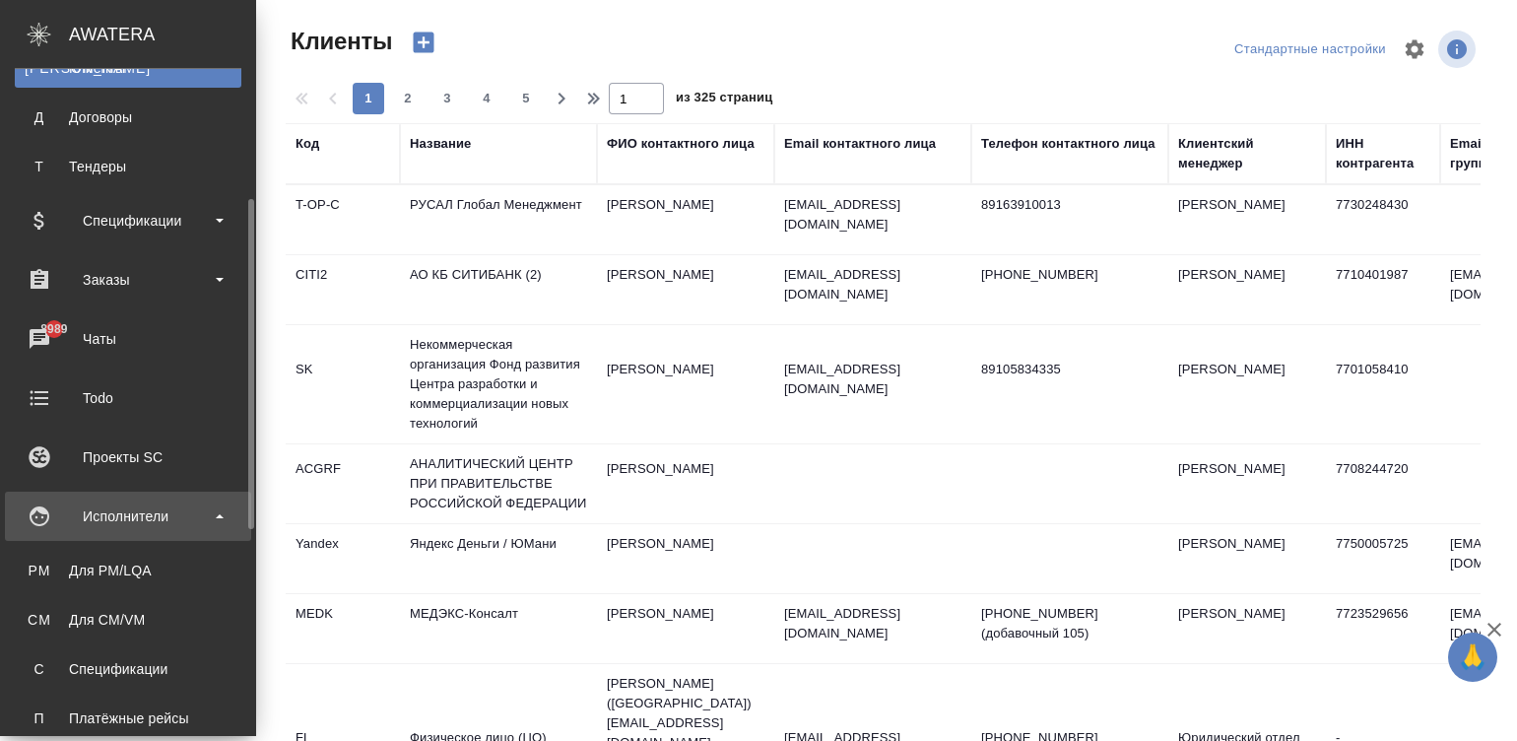
scroll to position [206, 0]
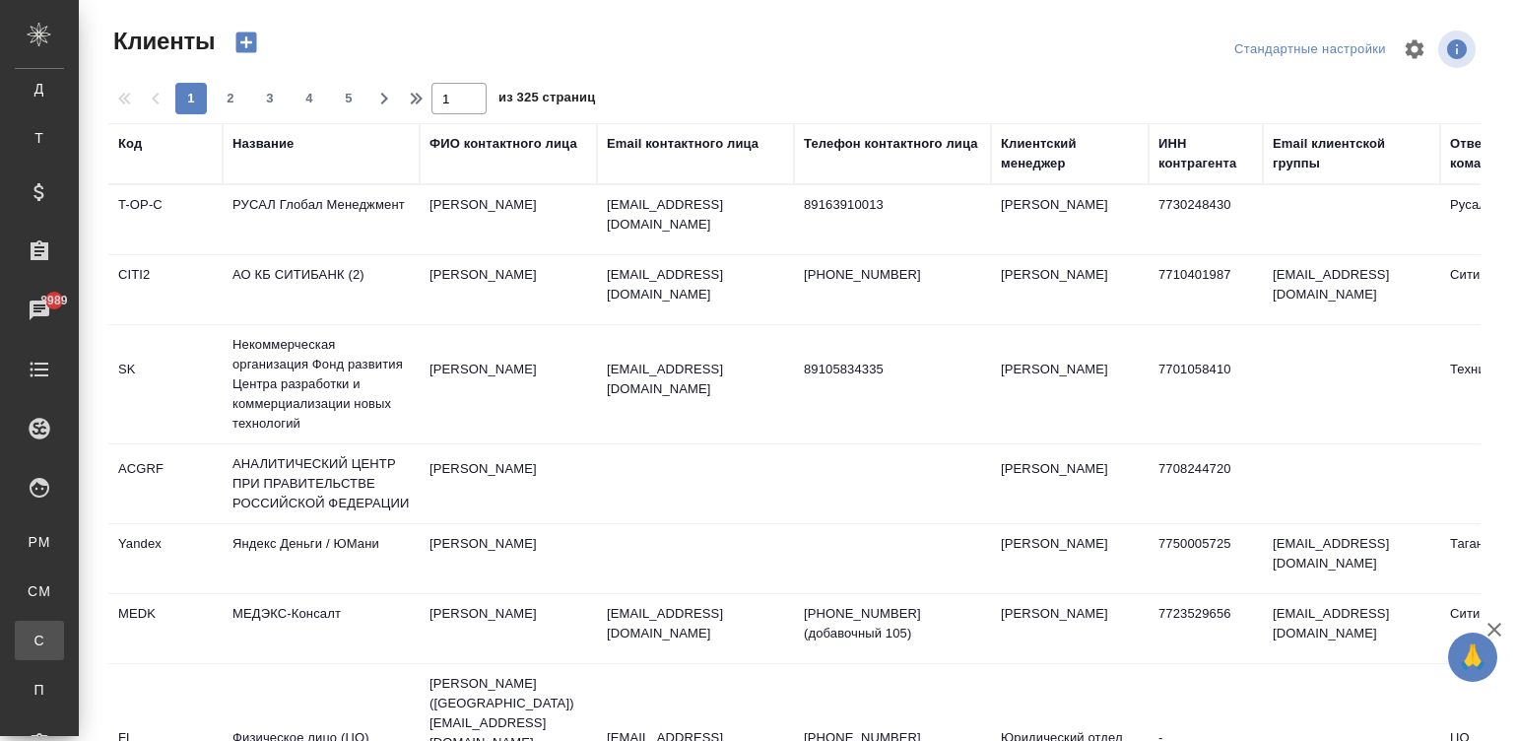
click at [64, 626] on link "С Спецификации" at bounding box center [39, 640] width 49 height 39
